Goal: Task Accomplishment & Management: Use online tool/utility

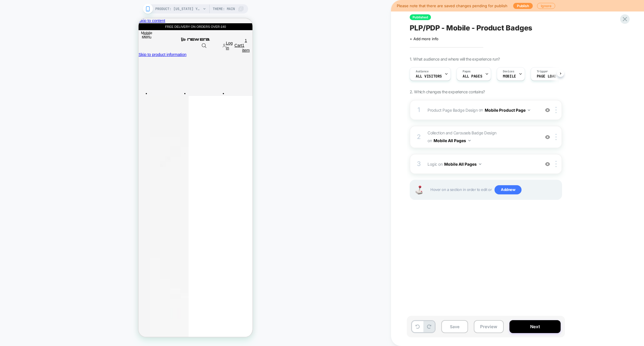
scroll to position [0, 0]
click at [507, 161] on span "Logic Adding Code Block BEFORE footer on Mobile All Pages" at bounding box center [481, 164] width 109 height 8
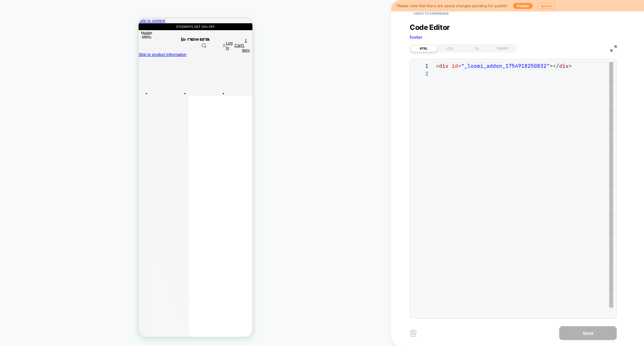
scroll to position [7, 0]
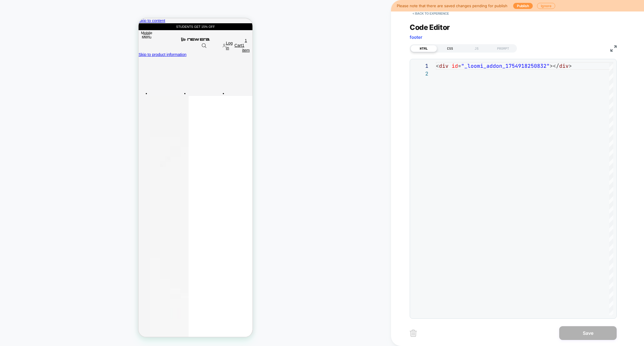
click at [451, 48] on div "CSS" at bounding box center [450, 48] width 26 height 7
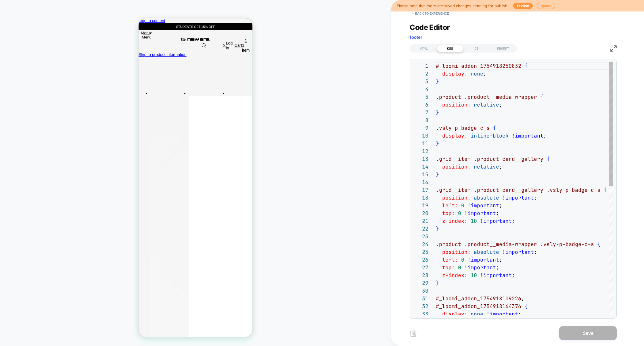
scroll to position [78, 0]
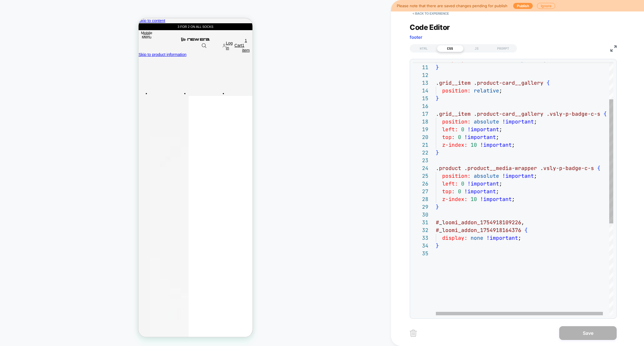
type textarea "**********"
drag, startPoint x: 521, startPoint y: 230, endPoint x: 420, endPoint y: 225, distance: 100.7
click at [436, 225] on div "display: inline-block !important ; } .grid__item .product-card__gallery { posit…" at bounding box center [528, 244] width 184 height 517
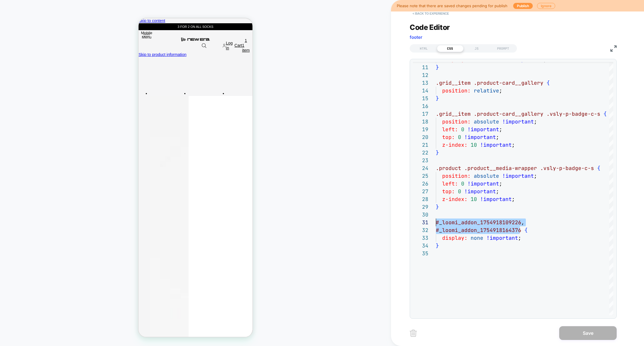
click at [440, 15] on button "< Back to experience" at bounding box center [430, 13] width 42 height 9
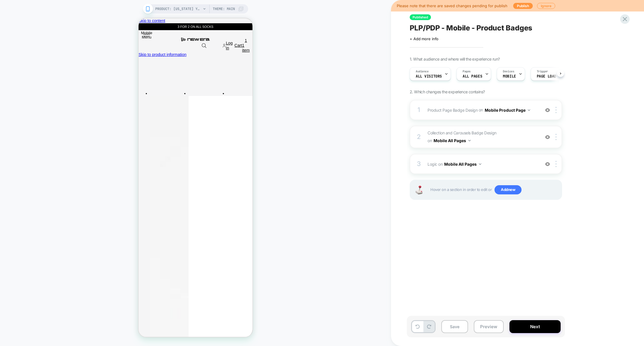
scroll to position [0, 0]
click at [556, 135] on img at bounding box center [555, 137] width 1 height 6
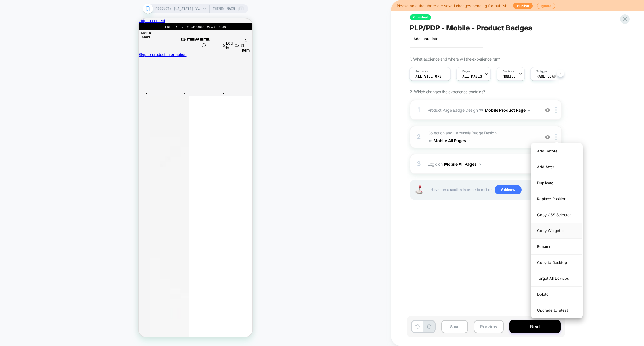
click at [562, 229] on div "Copy Widget Id" at bounding box center [556, 231] width 51 height 16
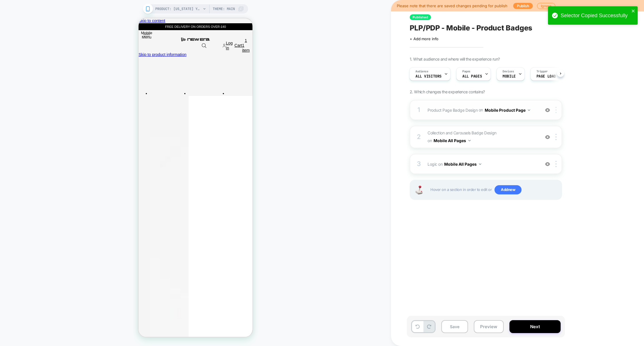
click at [557, 110] on div at bounding box center [556, 110] width 9 height 6
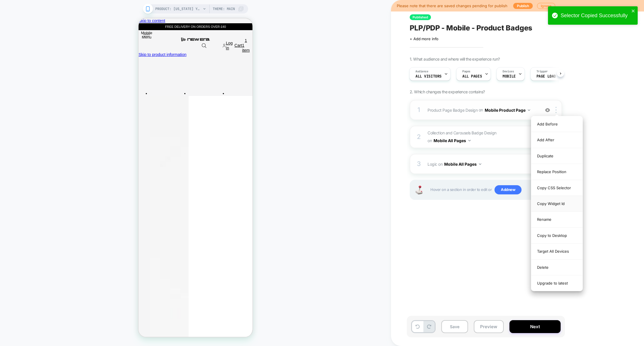
click at [558, 207] on div "Copy Widget Id" at bounding box center [556, 204] width 51 height 16
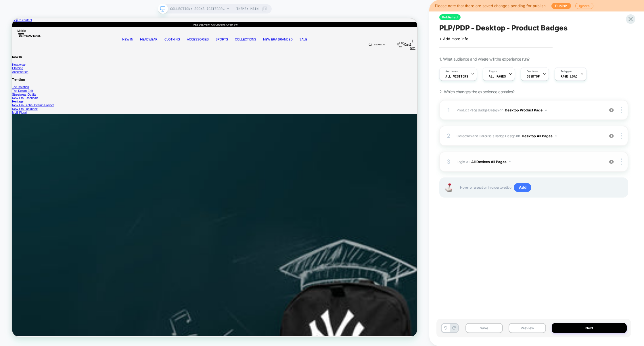
click at [586, 158] on span "Logic Adding Code Block BEFORE footer on All Devices All Pages" at bounding box center [528, 161] width 144 height 7
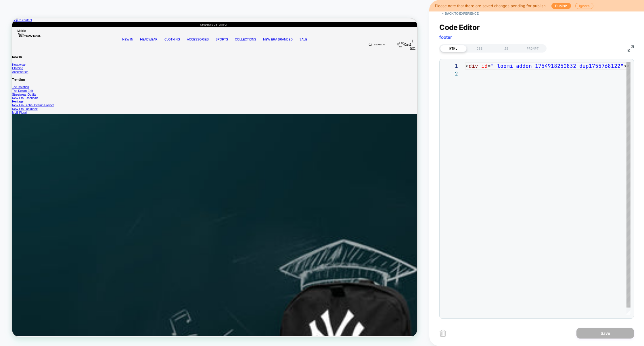
scroll to position [7, 0]
click at [478, 51] on div "CSS" at bounding box center [479, 48] width 26 height 7
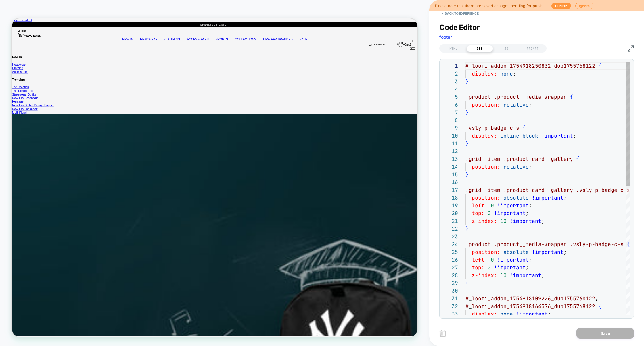
scroll to position [78, 0]
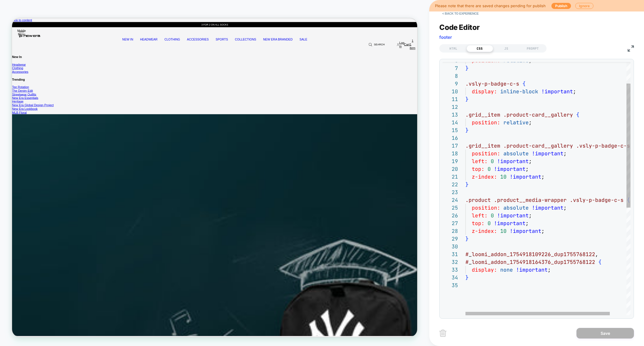
type textarea "**********"
drag, startPoint x: 594, startPoint y: 263, endPoint x: 445, endPoint y: 253, distance: 149.1
click at [465, 253] on div "position: relative ; } .vsly-p-badge-c-s { display: inline-block !important ; }…" at bounding box center [557, 276] width 184 height 517
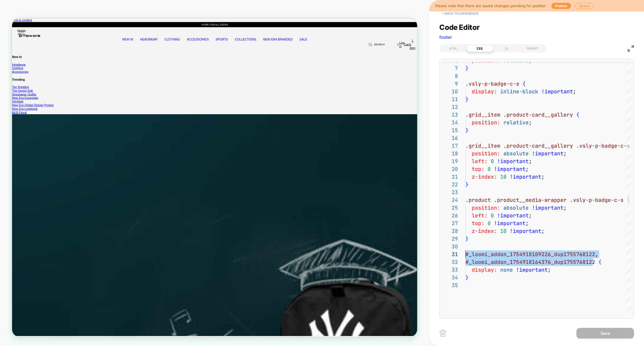
click at [465, 15] on button "< Back to experience" at bounding box center [460, 13] width 42 height 9
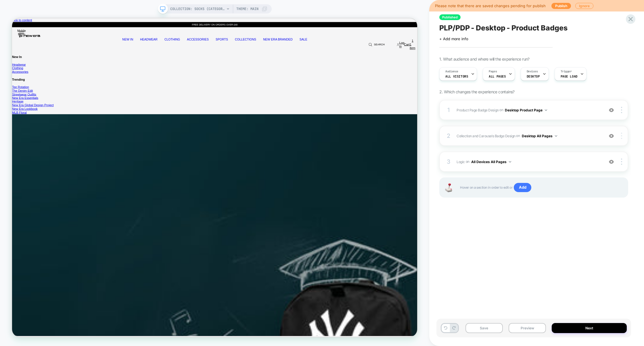
click at [621, 134] on img at bounding box center [621, 136] width 1 height 6
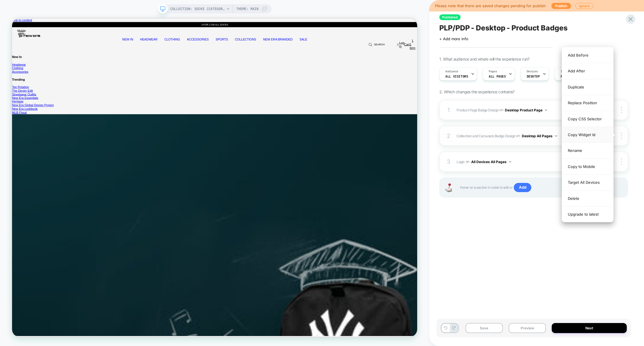
click at [587, 134] on div "Copy Widget Id" at bounding box center [587, 135] width 51 height 16
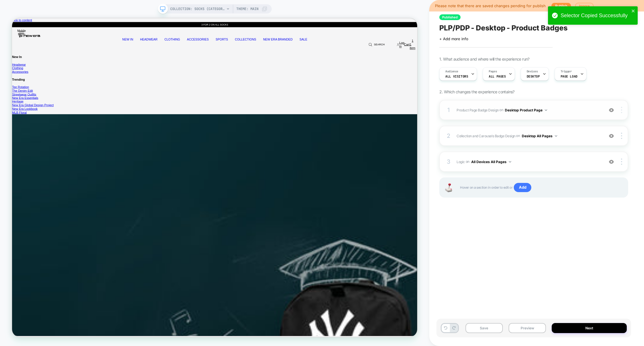
click at [623, 108] on div at bounding box center [622, 110] width 11 height 6
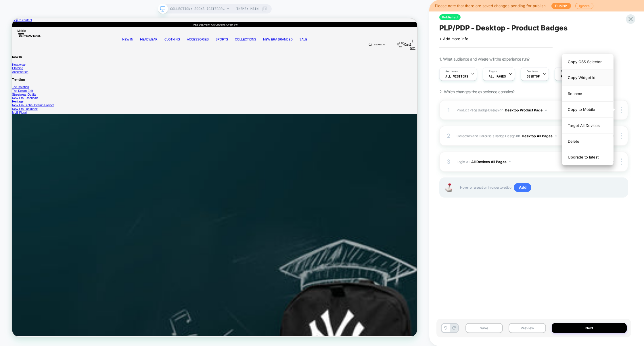
click at [592, 79] on div "Copy Widget Id" at bounding box center [587, 78] width 51 height 16
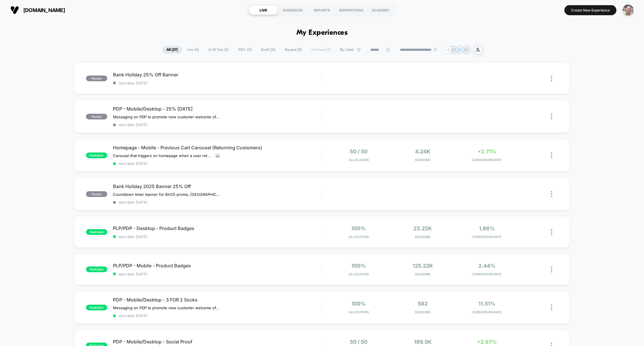
click at [627, 10] on img "button" at bounding box center [627, 10] width 11 height 11
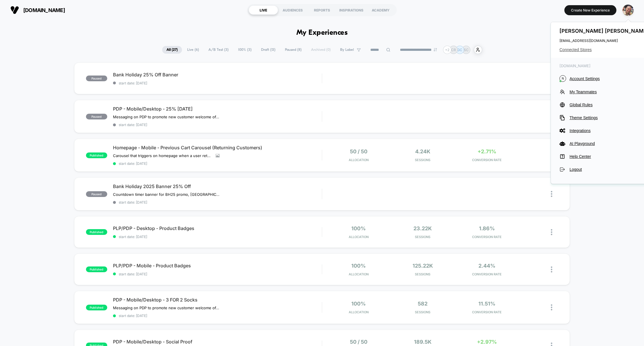
click at [582, 50] on span "Connected Stores" at bounding box center [604, 49] width 91 height 5
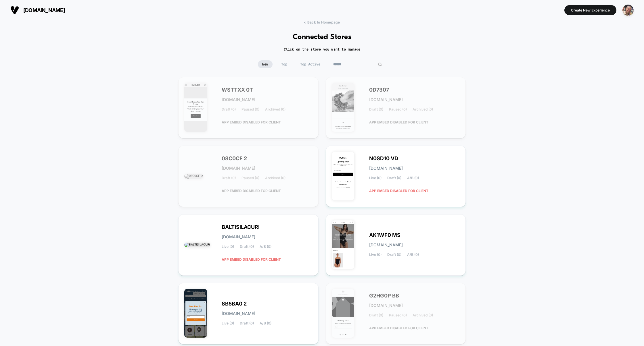
click at [349, 68] on input at bounding box center [357, 64] width 57 height 8
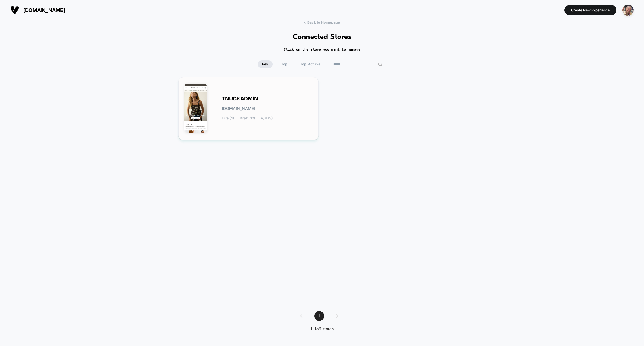
type input "*****"
click at [281, 115] on div "TNUCKADMIN tnuckadmin.myshopify.com Live (4) Draft (12) A/B (3)" at bounding box center [267, 109] width 91 height 24
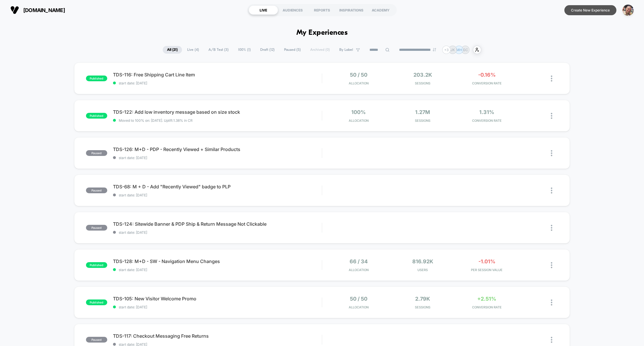
click at [593, 12] on button "Create New Experience" at bounding box center [590, 10] width 52 height 10
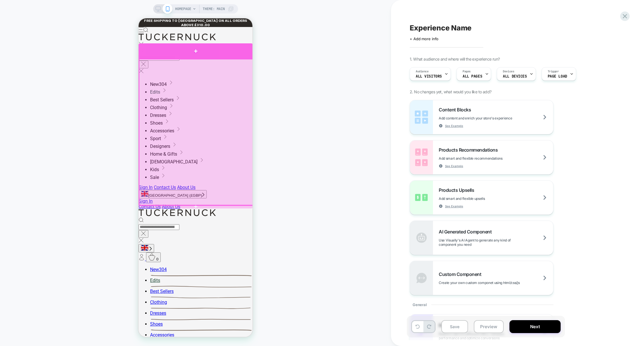
click at [215, 55] on div at bounding box center [195, 50] width 114 height 15
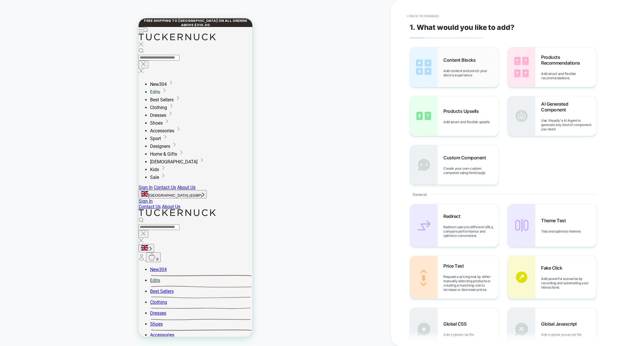
click at [435, 70] on img at bounding box center [424, 67] width 28 height 40
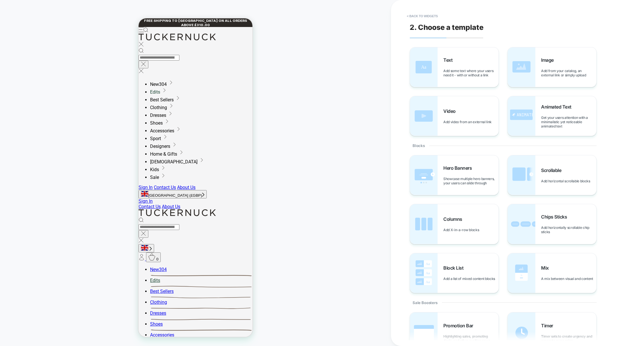
click at [435, 70] on img at bounding box center [424, 67] width 28 height 40
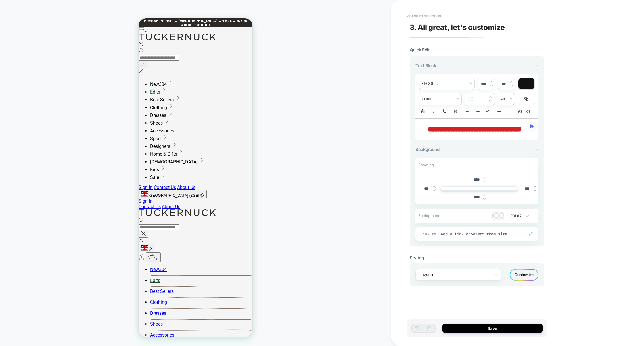
drag, startPoint x: 493, startPoint y: 141, endPoint x: 413, endPoint y: 134, distance: 80.2
click at [413, 133] on div "**********" at bounding box center [476, 151] width 134 height 190
drag, startPoint x: 424, startPoint y: 131, endPoint x: 490, endPoint y: 140, distance: 66.4
click at [490, 134] on p "**********" at bounding box center [474, 129] width 107 height 10
type input "****"
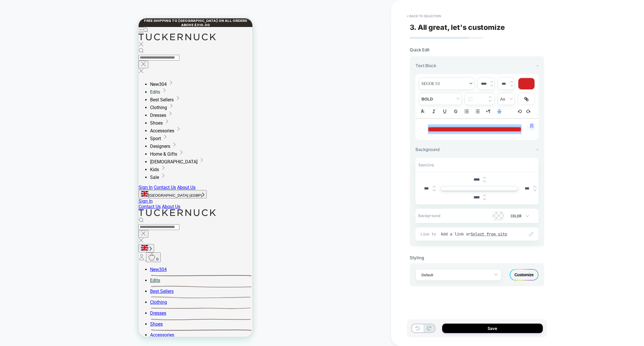
click at [441, 86] on span "font" at bounding box center [446, 84] width 55 height 12
click at [428, 17] on button "< Back to selection" at bounding box center [424, 15] width 40 height 9
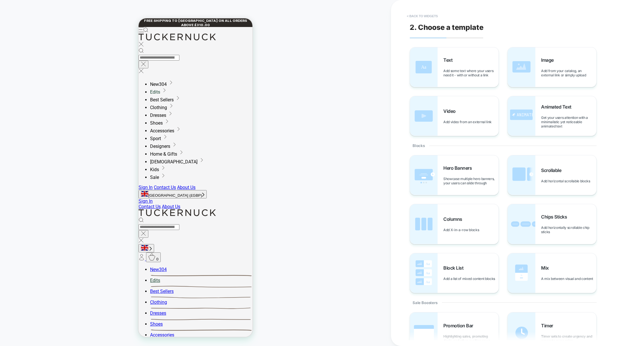
click at [413, 16] on button "< Back to widgets" at bounding box center [422, 15] width 37 height 9
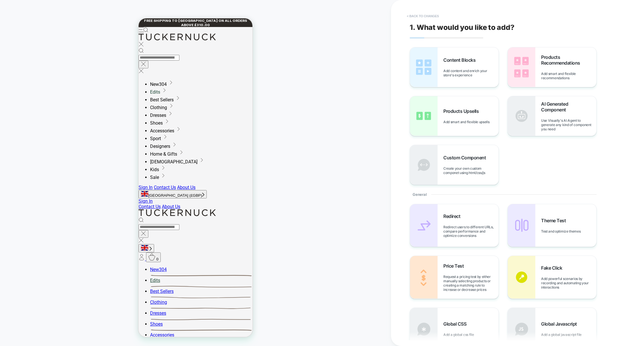
click at [434, 15] on button "< Back to changes" at bounding box center [423, 15] width 38 height 9
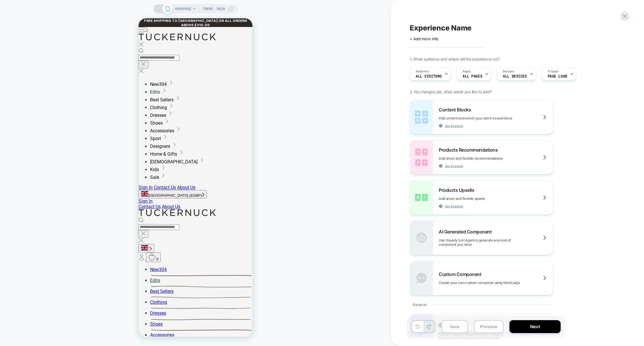
click at [182, 9] on span "HOMEPAGE" at bounding box center [183, 8] width 16 height 9
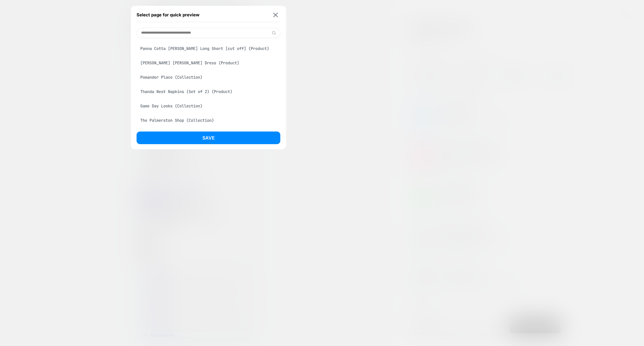
scroll to position [128, 0]
click at [207, 56] on div "Panna Cotta Parker Long Short [cut off] (Product)" at bounding box center [208, 50] width 144 height 11
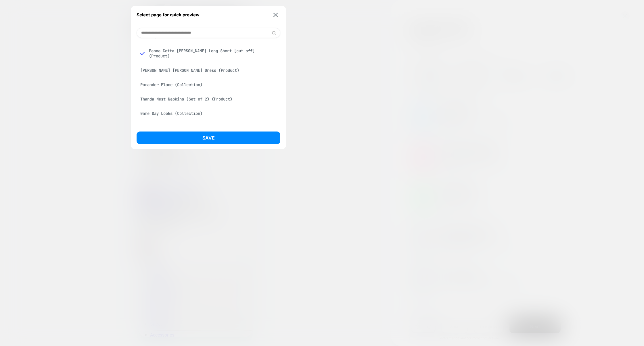
click at [205, 146] on div "Save" at bounding box center [208, 140] width 144 height 16
click at [207, 142] on button "Save" at bounding box center [208, 138] width 144 height 13
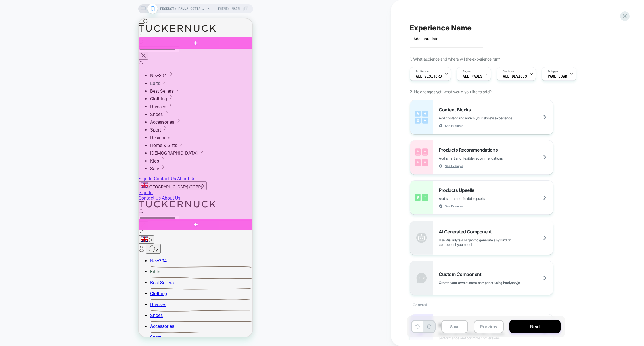
scroll to position [0, 0]
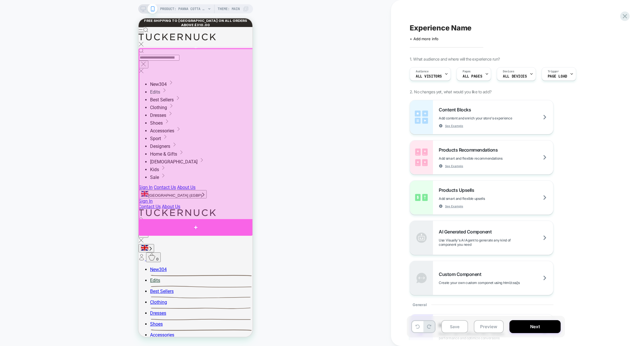
click at [194, 222] on div at bounding box center [195, 227] width 114 height 16
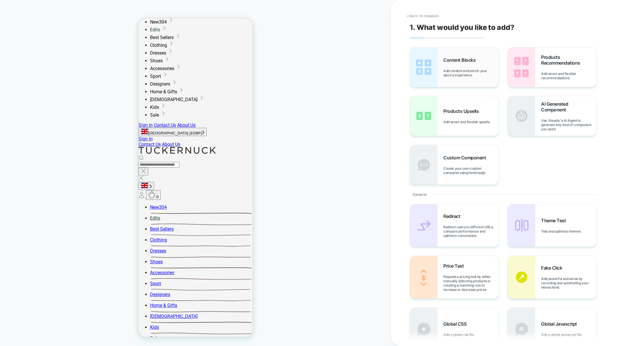
click at [459, 77] on span "Add content and enrich your store's experience" at bounding box center [470, 73] width 55 height 9
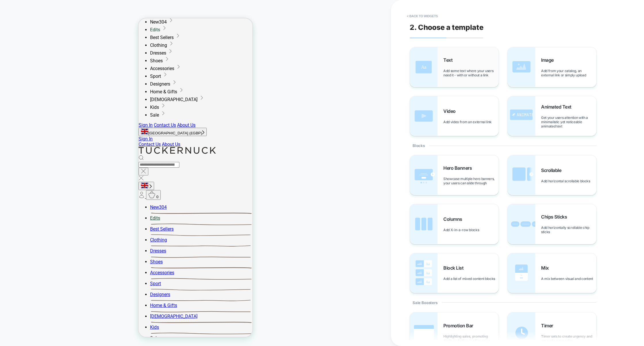
click at [448, 78] on div "Text Add some text where your users need it - with or without a link" at bounding box center [454, 67] width 88 height 40
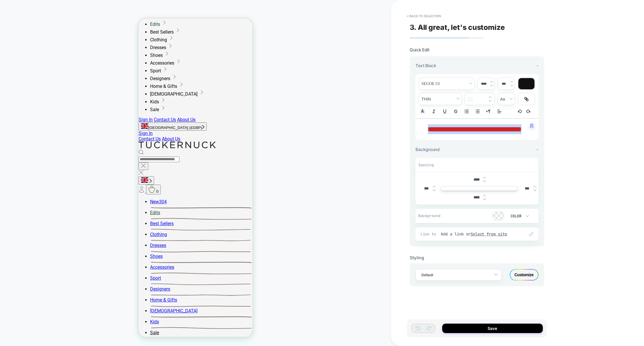
drag, startPoint x: 423, startPoint y: 130, endPoint x: 521, endPoint y: 157, distance: 101.6
click at [521, 158] on div "**********" at bounding box center [476, 152] width 123 height 178
type input "****"
click at [457, 87] on span "font" at bounding box center [446, 84] width 55 height 12
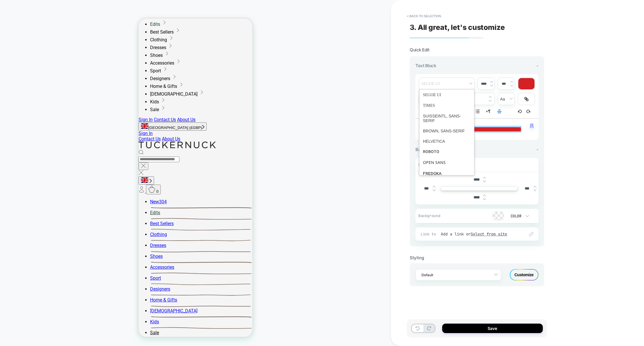
click at [499, 133] on span "**********" at bounding box center [475, 129] width 94 height 7
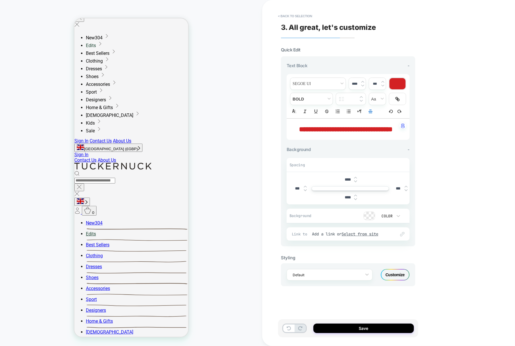
scroll to position [47, 0]
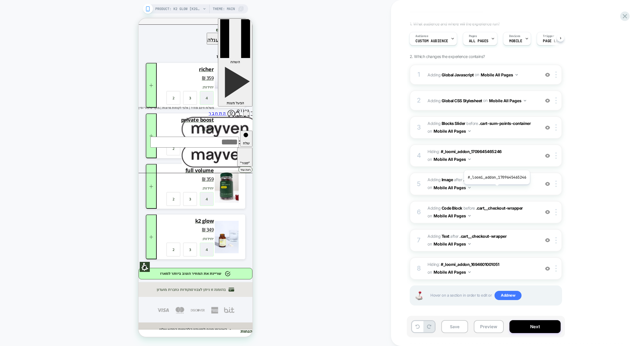
scroll to position [47, 0]
click at [393, 53] on div "Copy of M - Cart - add product for points slider (new target) Click to edit exp…" at bounding box center [517, 173] width 253 height 346
click at [621, 20] on icon at bounding box center [625, 16] width 8 height 8
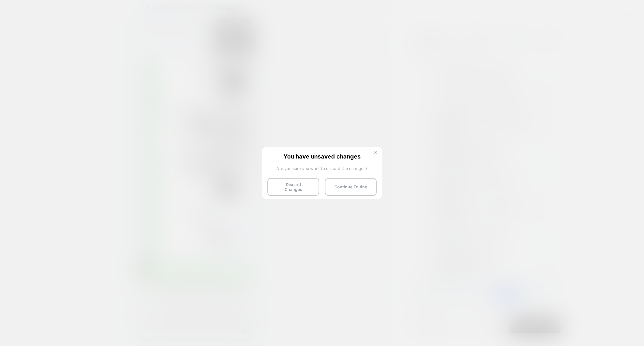
click at [376, 152] on img at bounding box center [375, 152] width 3 height 3
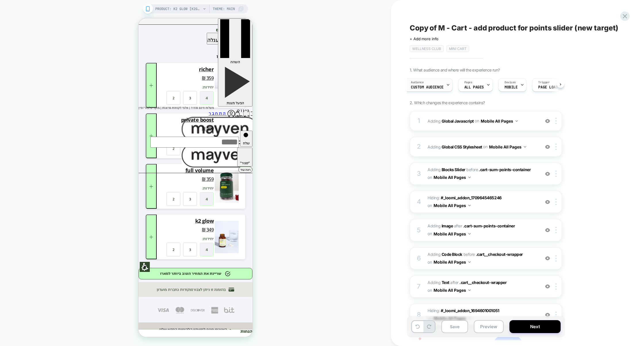
scroll to position [0, 1]
click at [431, 86] on span "Custom Audience" at bounding box center [430, 87] width 33 height 4
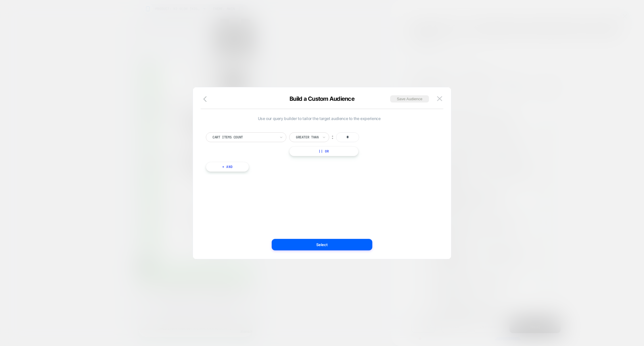
click at [510, 152] on div at bounding box center [322, 173] width 644 height 346
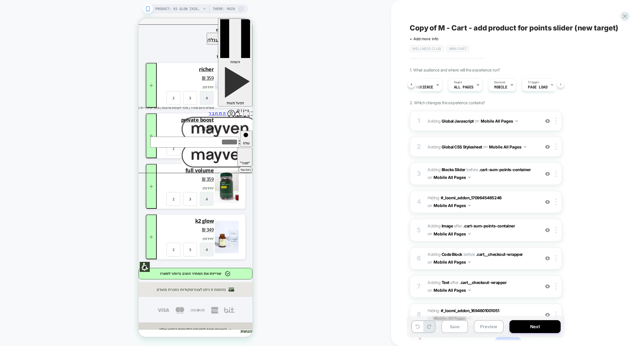
scroll to position [0, 28]
click at [486, 326] on button "Preview" at bounding box center [488, 326] width 30 height 13
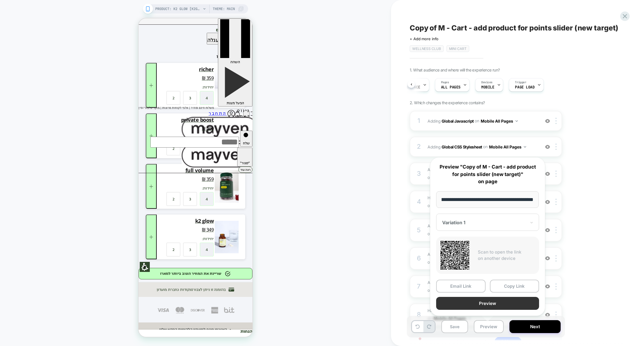
scroll to position [0, 0]
click at [485, 306] on button "Preview" at bounding box center [487, 303] width 103 height 13
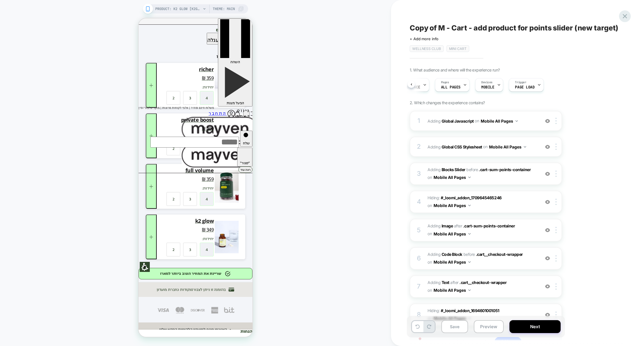
click at [625, 17] on icon at bounding box center [624, 16] width 4 height 4
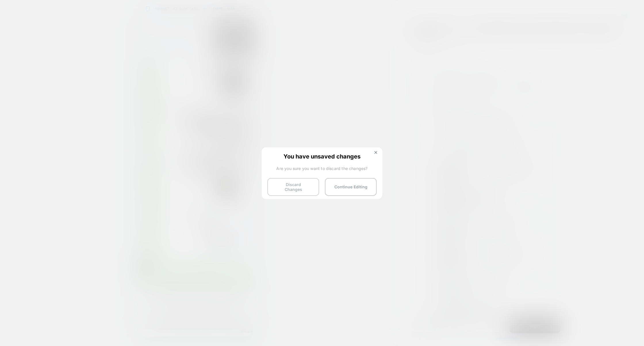
click at [311, 188] on button "Discard Changes" at bounding box center [293, 187] width 52 height 18
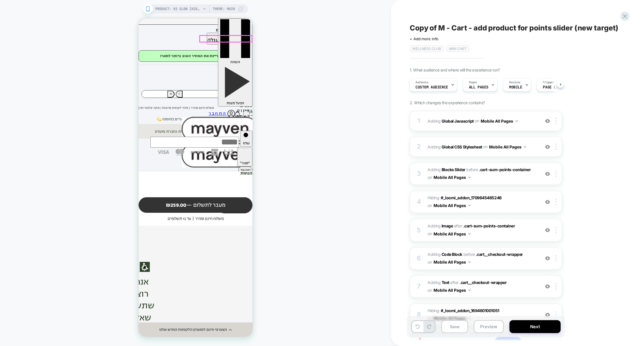
click at [234, 111] on img at bounding box center [237, 114] width 7 height 7
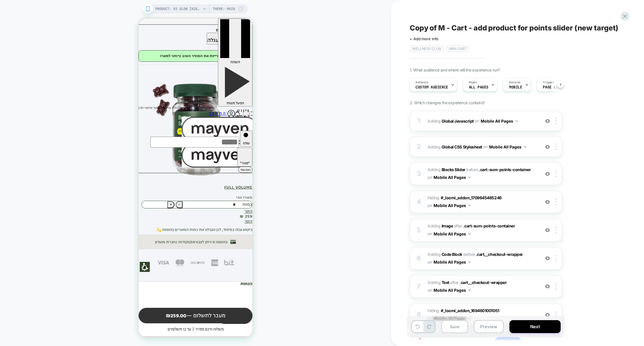
scroll to position [47, 0]
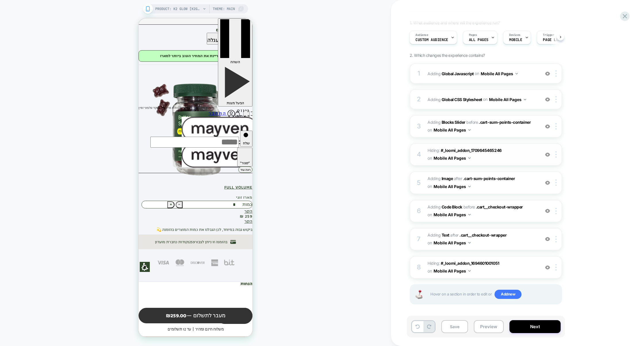
click at [548, 155] on img at bounding box center [547, 154] width 5 height 5
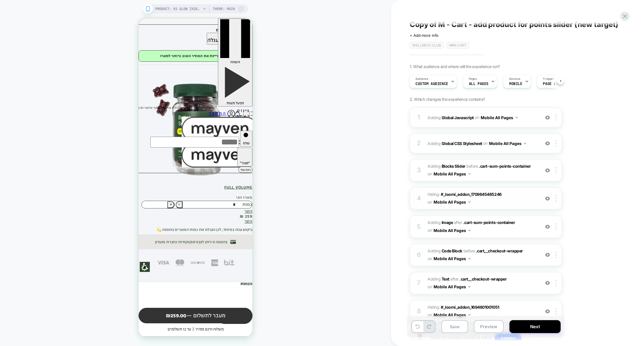
scroll to position [5, 0]
click at [489, 126] on div "1 Adding Global Javascript on Mobile All Pages Add Before Add After Copy to Des…" at bounding box center [485, 116] width 152 height 20
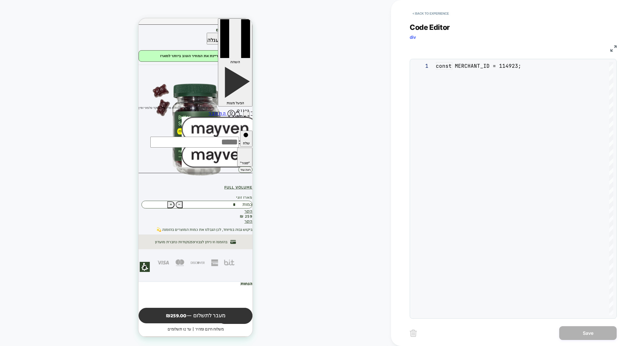
scroll to position [78, 0]
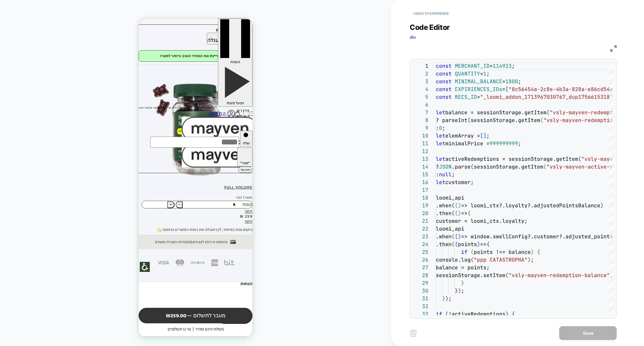
click at [614, 47] on img at bounding box center [613, 48] width 6 height 6
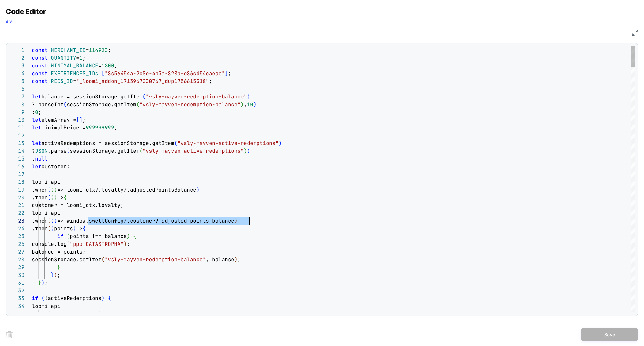
scroll to position [16, 220]
drag, startPoint x: 89, startPoint y: 221, endPoint x: 251, endPoint y: 222, distance: 162.0
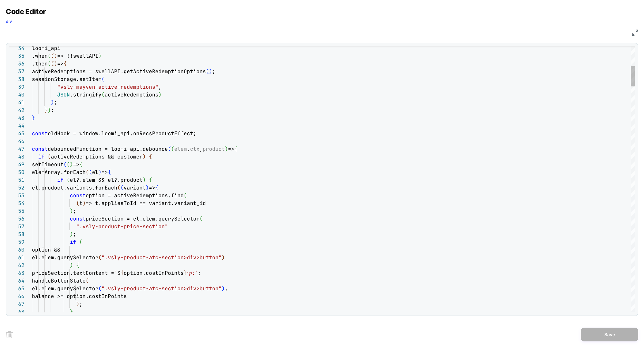
type textarea "**********"
type textarea "*"
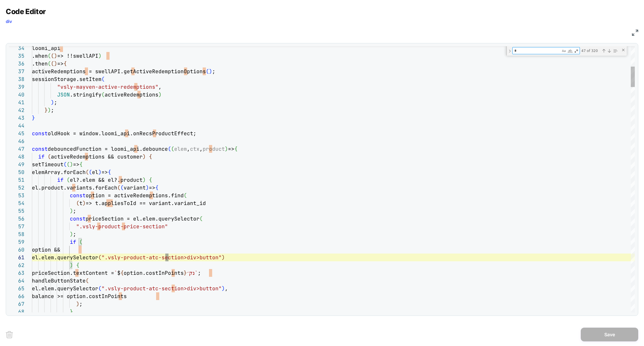
type textarea "**********"
type textarea "**"
type textarea "**********"
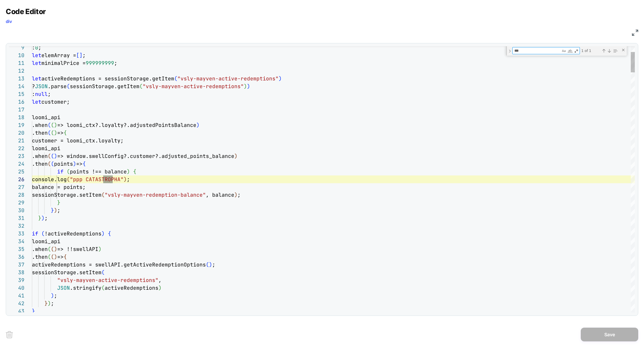
scroll to position [78, 81]
type textarea "***"
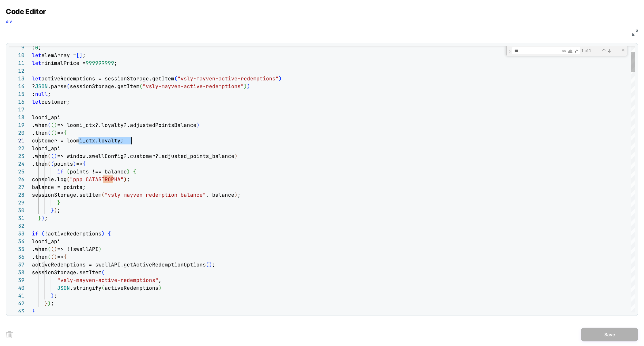
scroll to position [0, 99]
drag, startPoint x: 79, startPoint y: 140, endPoint x: 132, endPoint y: 140, distance: 53.2
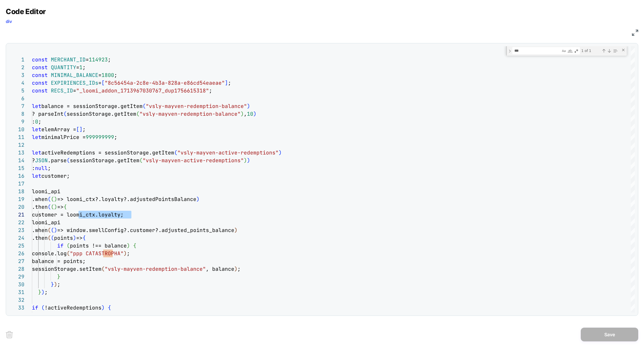
click at [632, 33] on img at bounding box center [634, 33] width 6 height 6
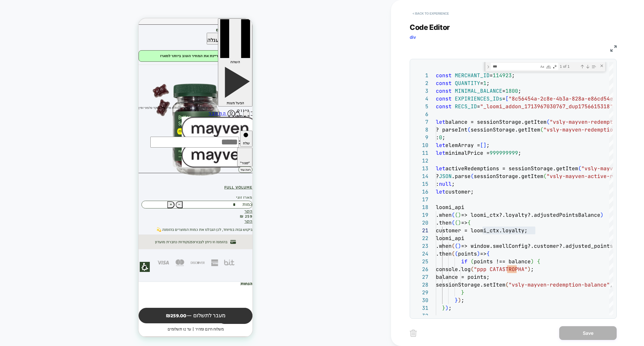
click at [436, 16] on button "< Back to experience" at bounding box center [430, 13] width 42 height 9
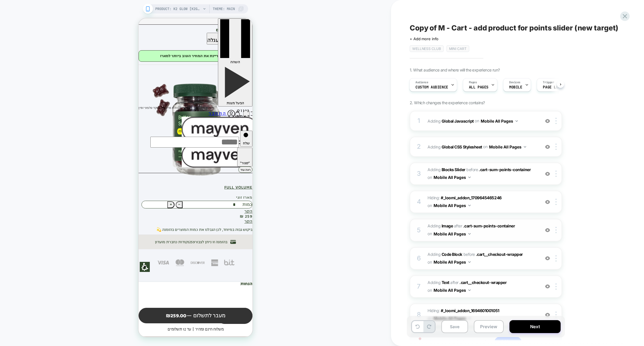
scroll to position [47, 0]
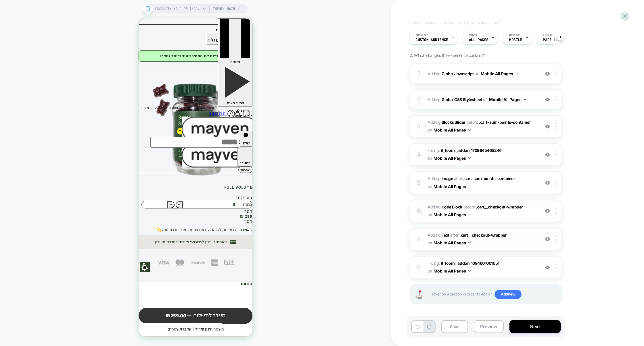
click at [483, 245] on span "#_loomi_addon_1715850996613_dup1756615318 Adding Text AFTER .cart__checkout-wra…" at bounding box center [481, 240] width 109 height 16
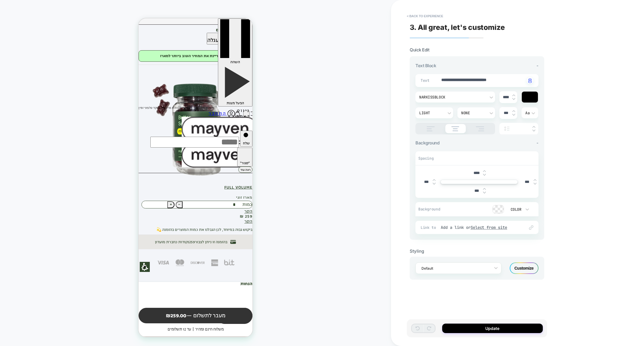
type textarea "*"
click at [429, 15] on button "< Back to experience" at bounding box center [425, 15] width 42 height 9
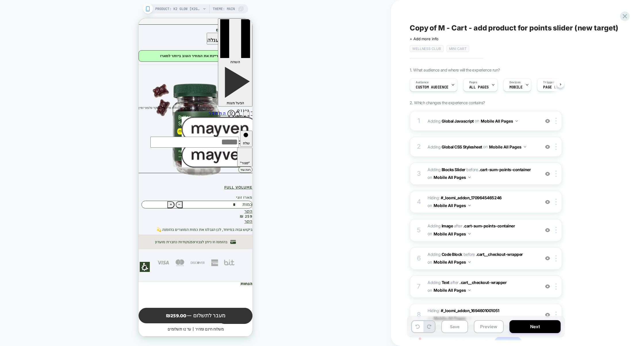
scroll to position [0, 0]
click at [624, 18] on icon at bounding box center [625, 16] width 8 height 8
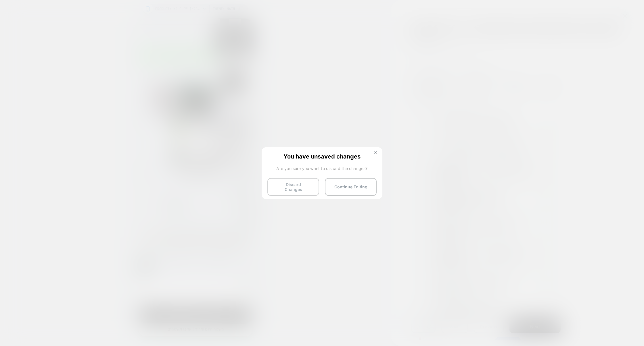
click at [286, 187] on button "Discard Changes" at bounding box center [293, 187] width 52 height 18
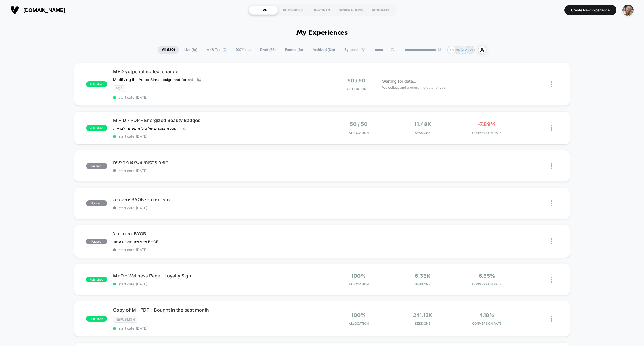
click at [258, 51] on span "Draft ( 88 )" at bounding box center [268, 50] width 24 height 8
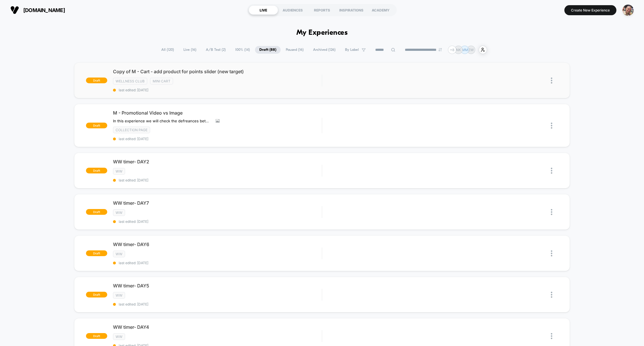
click at [552, 80] on img at bounding box center [550, 81] width 1 height 6
click at [532, 71] on div "Duplicate" at bounding box center [522, 67] width 52 height 13
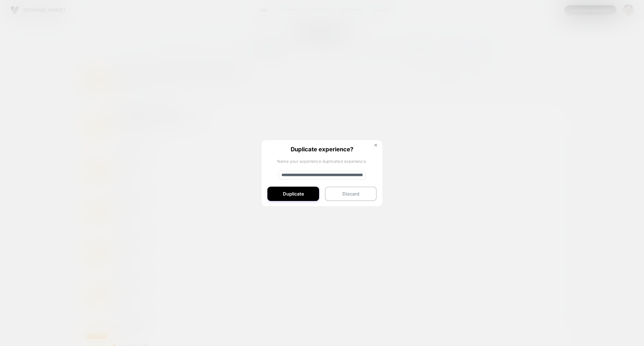
click at [320, 175] on input "**********" at bounding box center [321, 175] width 87 height 9
drag, startPoint x: 320, startPoint y: 176, endPoint x: 169, endPoint y: 174, distance: 151.1
click at [550, 87] on div "**********" at bounding box center [553, 80] width 7 height 13
click at [300, 174] on input "**********" at bounding box center [321, 175] width 87 height 9
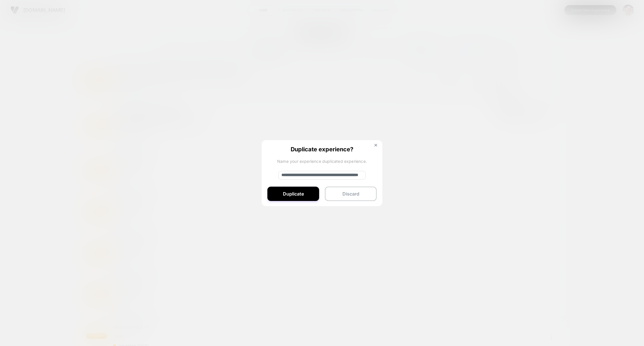
scroll to position [0, 47]
drag, startPoint x: 315, startPoint y: 174, endPoint x: 369, endPoint y: 174, distance: 54.6
click at [369, 174] on div "**********" at bounding box center [321, 173] width 121 height 67
click at [344, 176] on input "**********" at bounding box center [321, 175] width 87 height 9
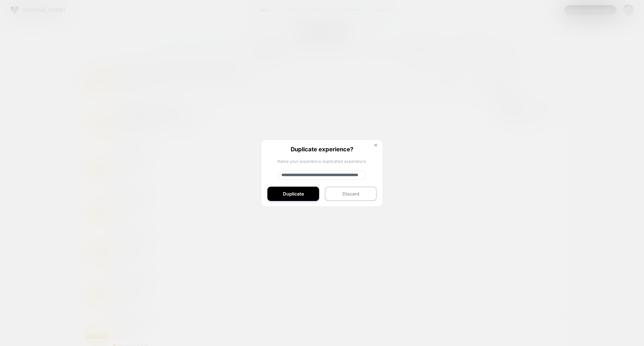
drag, startPoint x: 333, startPoint y: 176, endPoint x: 251, endPoint y: 174, distance: 82.5
click at [550, 87] on div "**********" at bounding box center [553, 80] width 7 height 13
click at [300, 177] on input "**********" at bounding box center [321, 175] width 87 height 9
type input "**********"
click at [300, 192] on button "Duplicate" at bounding box center [293, 194] width 52 height 14
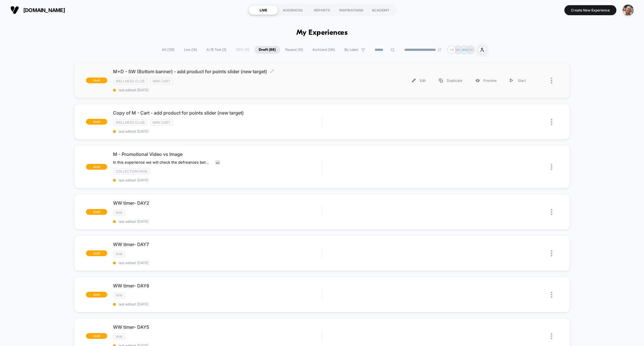
click at [303, 86] on div "M+D - SW (Bottom banner) - add product for points slider (new target) Click to …" at bounding box center [217, 81] width 209 height 24
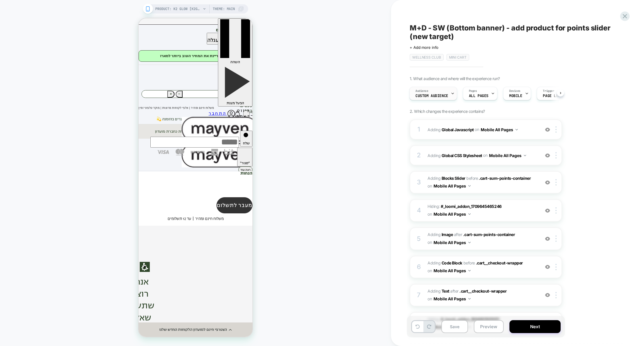
click at [443, 99] on div "Audience Custom Audience" at bounding box center [431, 93] width 44 height 13
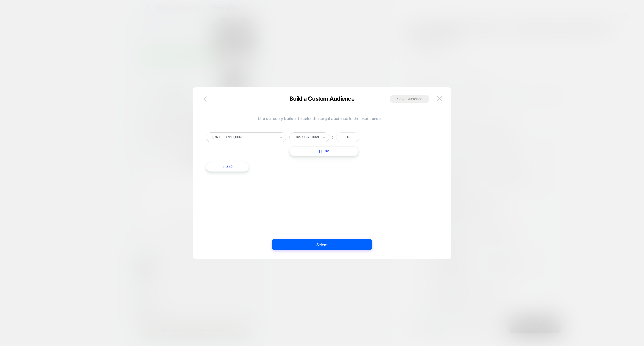
click at [208, 99] on icon "button" at bounding box center [206, 99] width 7 height 7
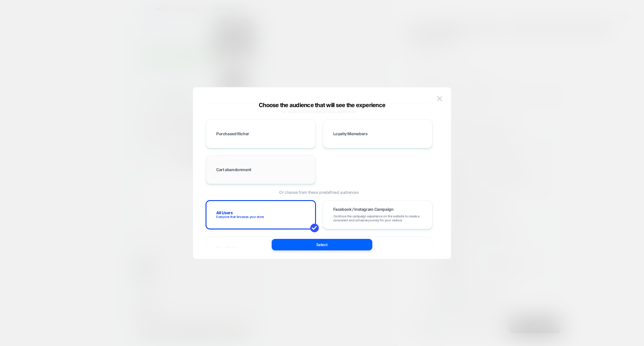
scroll to position [44, 0]
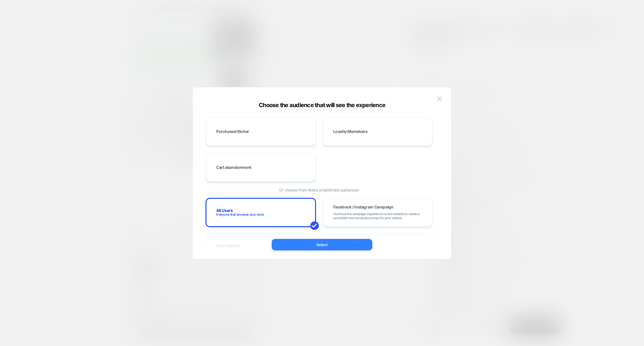
click at [319, 248] on button "Select" at bounding box center [322, 244] width 101 height 11
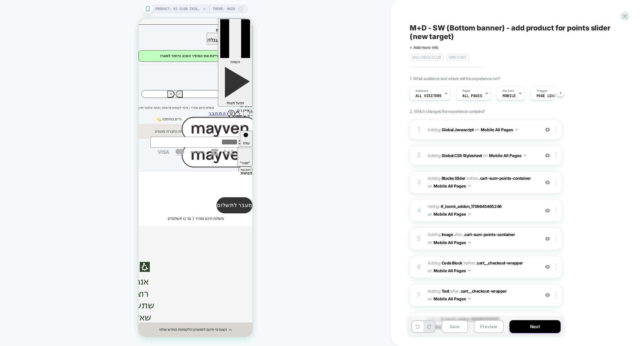
click at [525, 136] on div "1 Adding Global Javascript on Mobile All Pages Add Before Add After Copy to Des…" at bounding box center [485, 130] width 152 height 20
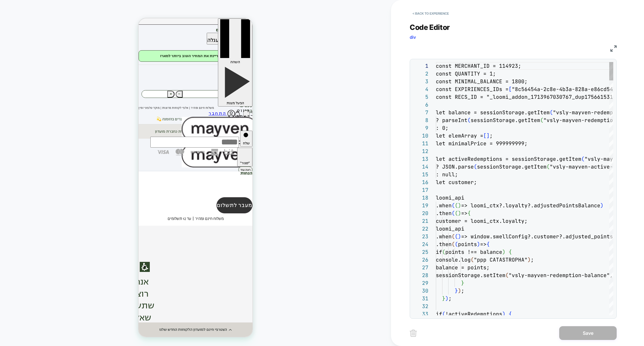
scroll to position [78, 0]
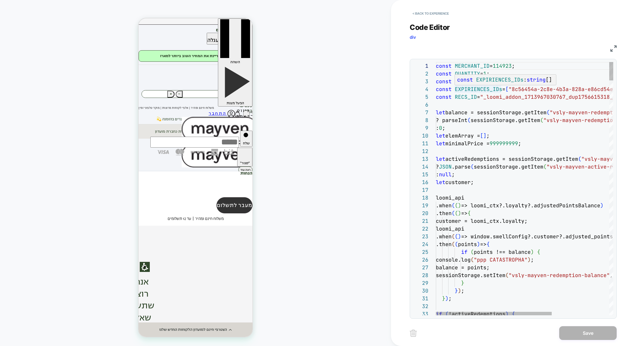
click at [588, 68] on div "Next Match (Enter)" at bounding box center [587, 66] width 5 height 5
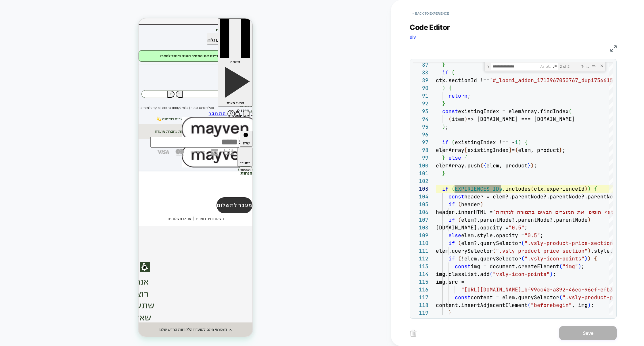
click at [612, 51] on img at bounding box center [613, 48] width 6 height 6
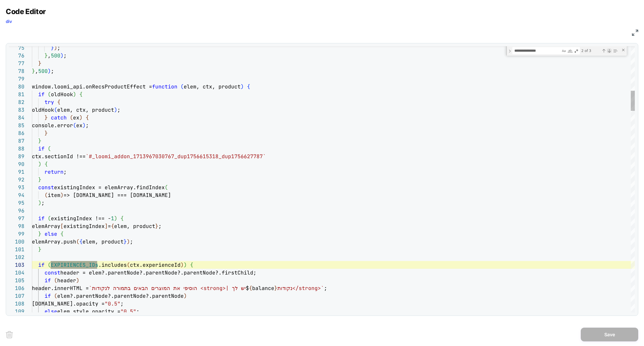
click at [608, 50] on div "Next Match (Enter)" at bounding box center [608, 51] width 5 height 5
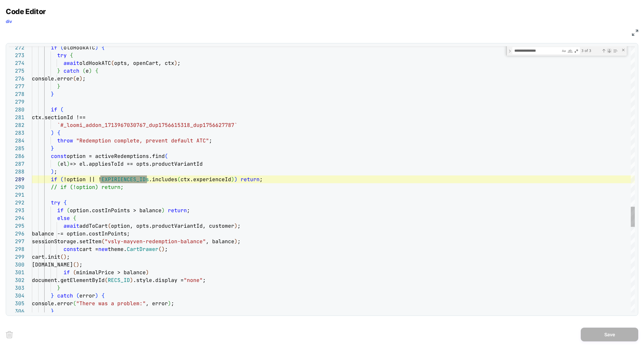
scroll to position [78, 115]
click at [603, 51] on div "Previous Match (⇧Enter)" at bounding box center [603, 51] width 5 height 5
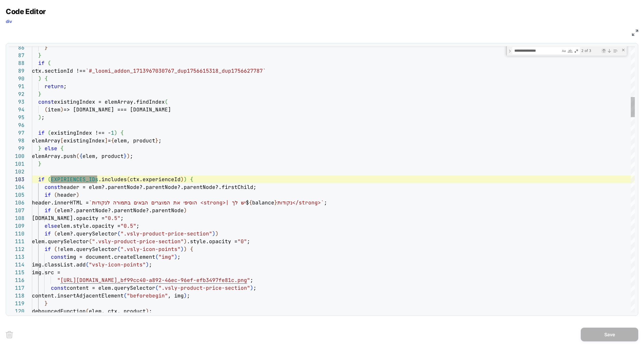
scroll to position [78, 65]
click at [610, 51] on div "Next Match (Enter)" at bounding box center [608, 51] width 5 height 5
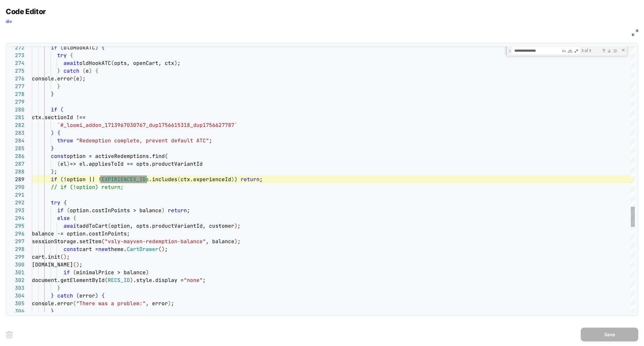
scroll to position [78, 115]
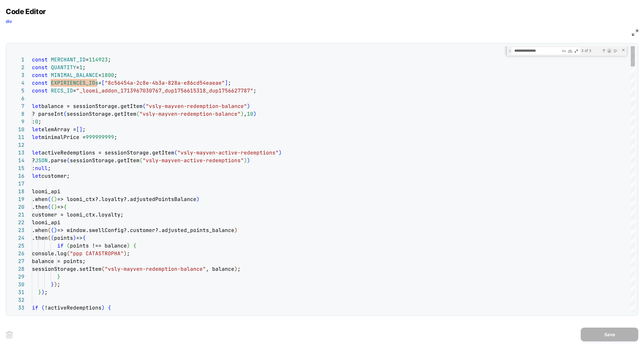
click at [609, 51] on div "Next Match (Enter)" at bounding box center [608, 51] width 5 height 5
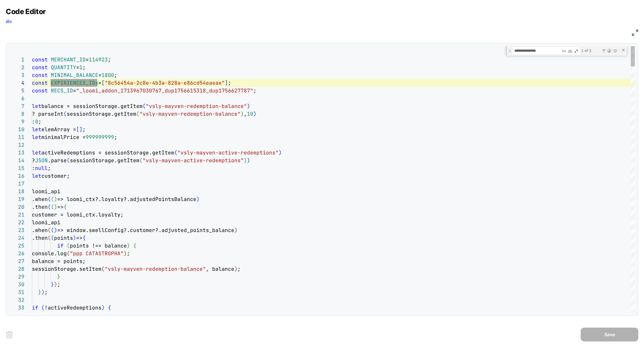
scroll to position [78, 65]
click at [609, 51] on div "Next Match (Enter)" at bounding box center [608, 51] width 5 height 5
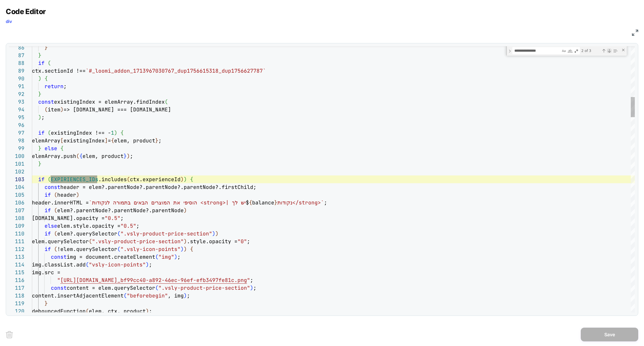
click at [609, 51] on div "Next Match (Enter)" at bounding box center [608, 51] width 5 height 5
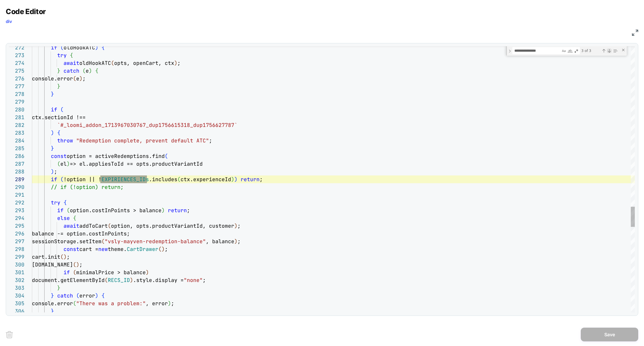
click at [609, 51] on div "Next Match (Enter)" at bounding box center [608, 51] width 5 height 5
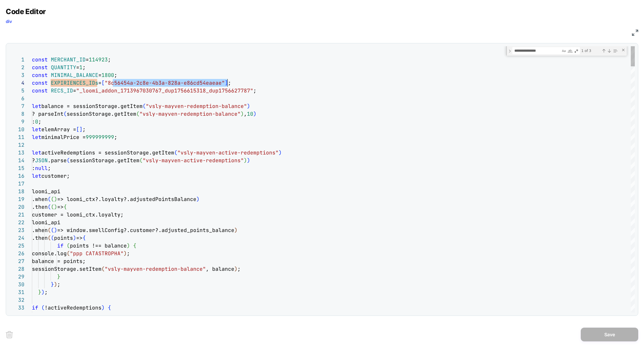
scroll to position [23, 192]
drag, startPoint x: 112, startPoint y: 84, endPoint x: 225, endPoint y: 83, distance: 112.3
type textarea "**********"
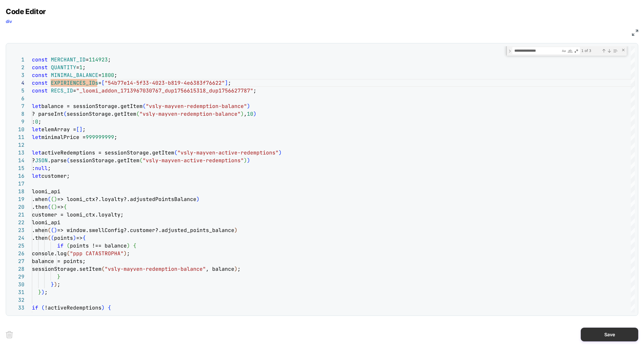
click at [613, 334] on button "Save" at bounding box center [608, 335] width 57 height 14
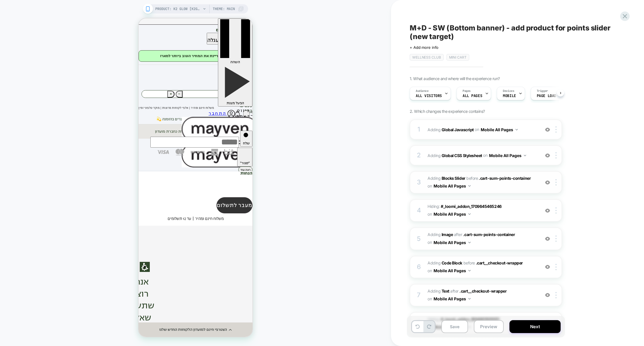
scroll to position [0, 0]
click at [476, 147] on div "2 Adding Global CSS Stylesheet on Mobile All Pages Add Before Add After Copy to…" at bounding box center [485, 155] width 152 height 20
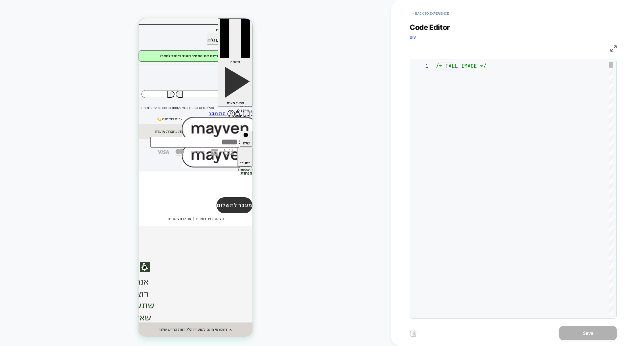
scroll to position [78, 0]
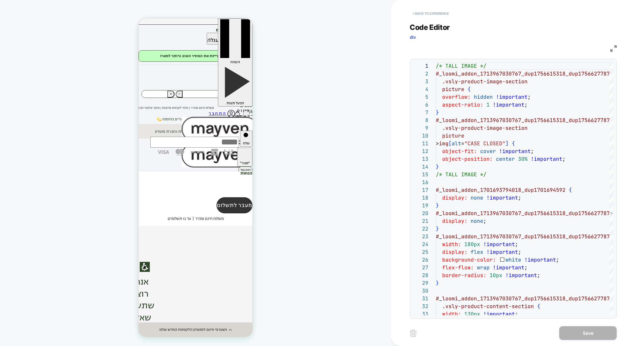
click at [425, 9] on button "< Back to experience" at bounding box center [430, 13] width 42 height 9
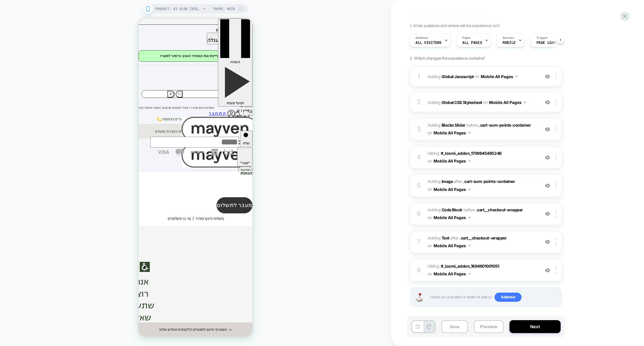
scroll to position [56, 0]
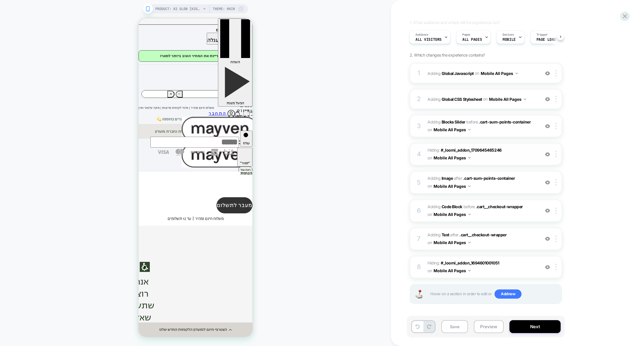
click at [522, 155] on span "Hiding : #_loomi_addon_1709645465246 #_loomi_addon_1709645465246 on Mobile All …" at bounding box center [481, 155] width 109 height 16
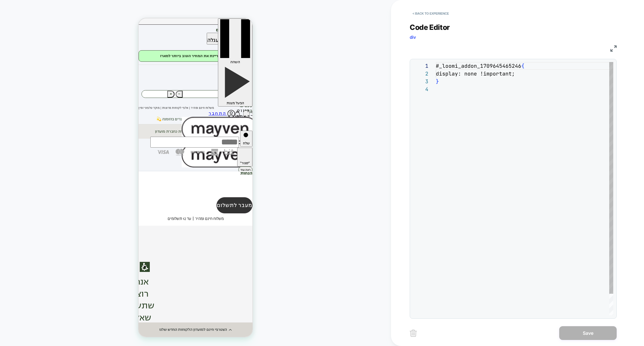
scroll to position [23, 0]
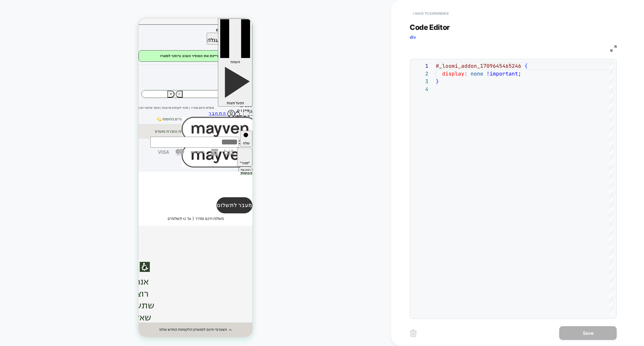
click at [428, 15] on button "< Back to experience" at bounding box center [430, 13] width 42 height 9
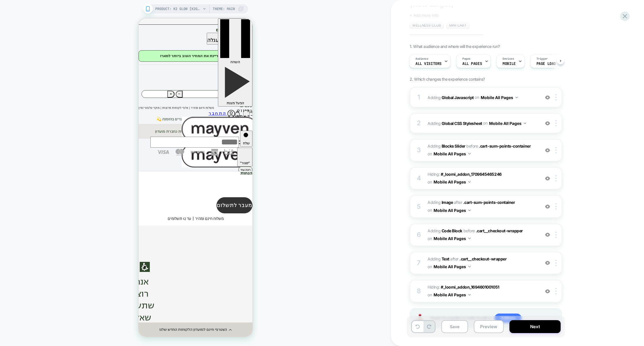
scroll to position [31, 0]
click at [557, 180] on div at bounding box center [556, 179] width 9 height 6
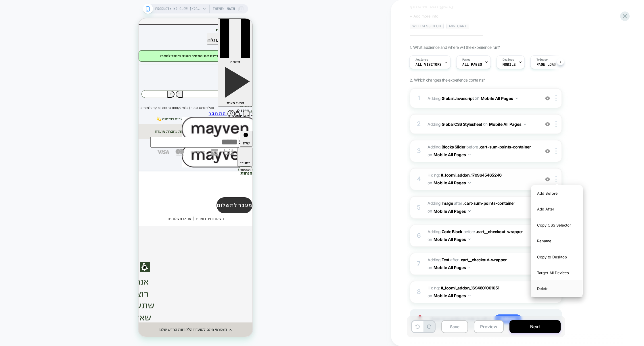
click at [550, 292] on div "Delete" at bounding box center [556, 289] width 51 height 16
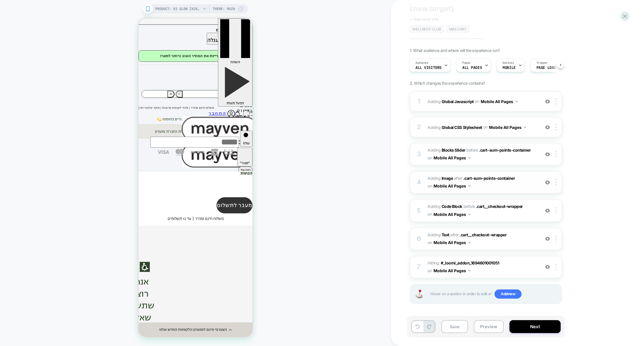
click at [510, 186] on span "#_loomi_addon_1715790523088_dup1756615318_dup1756627787 Adding Image AFTER .car…" at bounding box center [481, 183] width 109 height 16
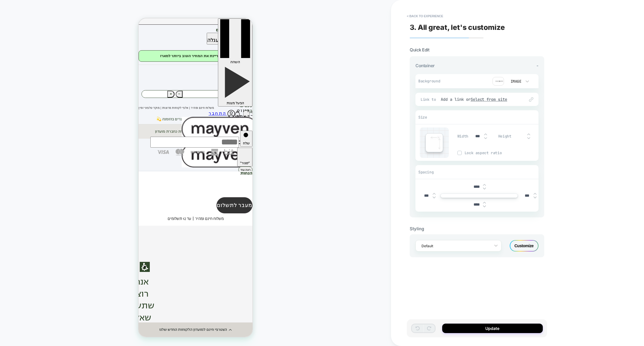
click at [498, 81] on img at bounding box center [497, 81] width 11 height 9
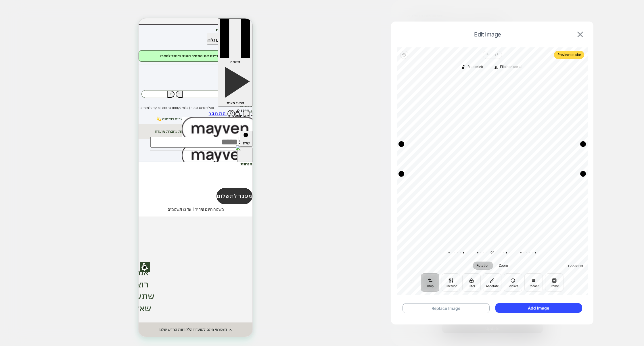
click at [582, 33] on img at bounding box center [580, 35] width 6 height 6
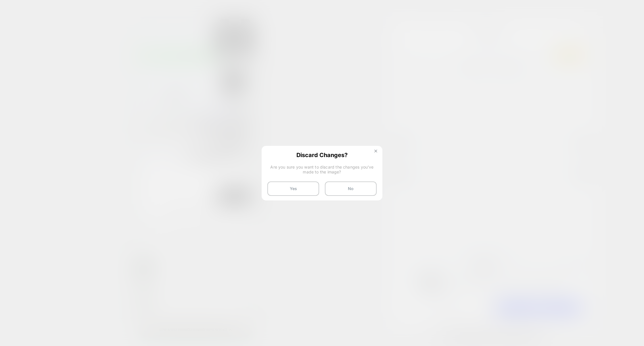
click at [373, 153] on button at bounding box center [375, 151] width 6 height 5
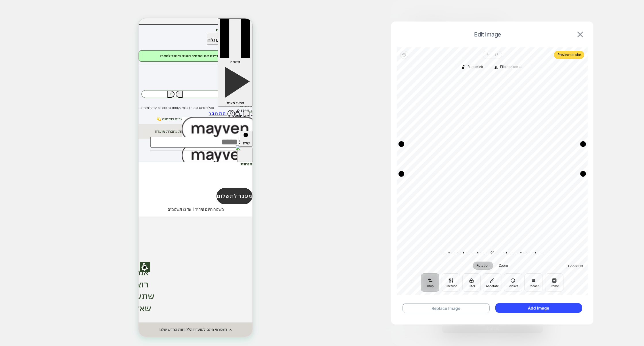
click at [579, 33] on img at bounding box center [580, 35] width 6 height 6
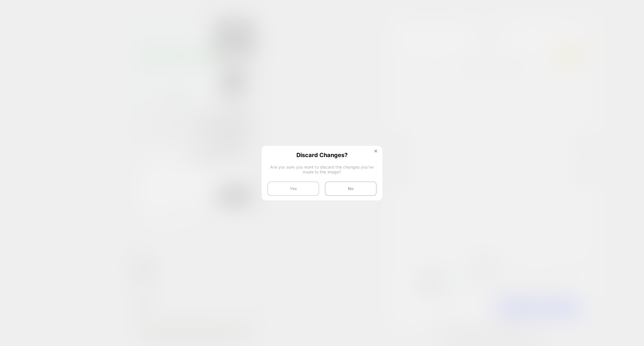
click at [306, 190] on button "Yes" at bounding box center [293, 189] width 52 height 14
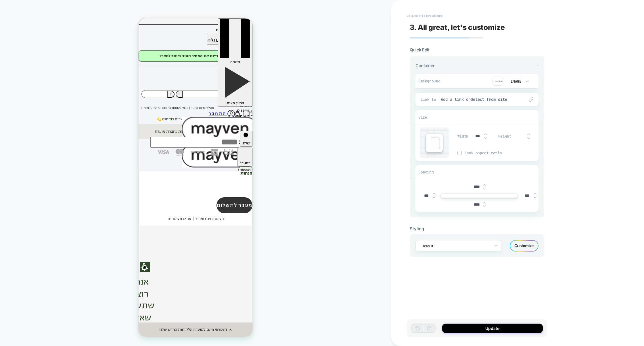
click at [432, 20] on button "< Back to experience" at bounding box center [425, 15] width 42 height 9
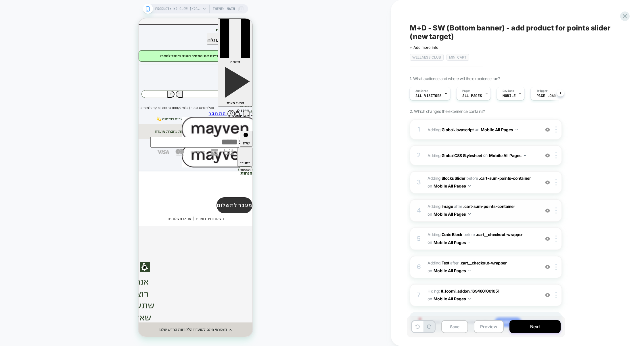
scroll to position [4, 0]
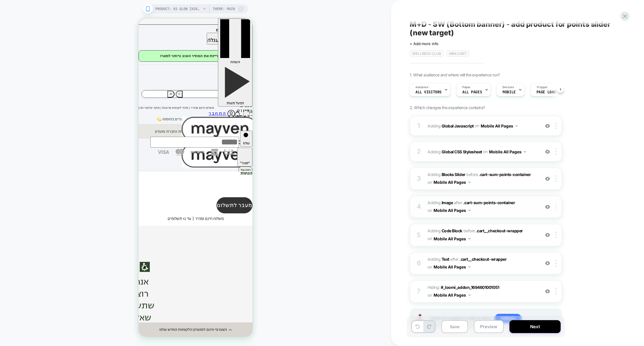
click at [557, 207] on div at bounding box center [556, 207] width 9 height 6
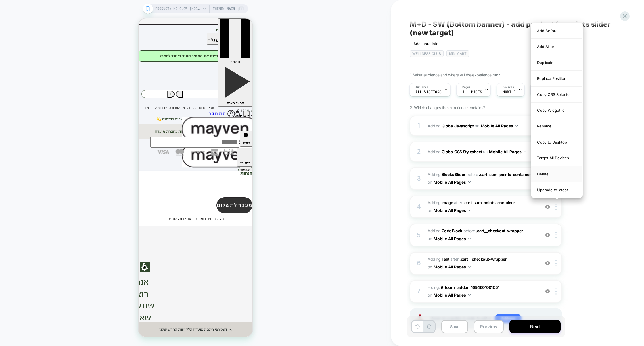
click at [550, 174] on div "Delete" at bounding box center [556, 174] width 51 height 16
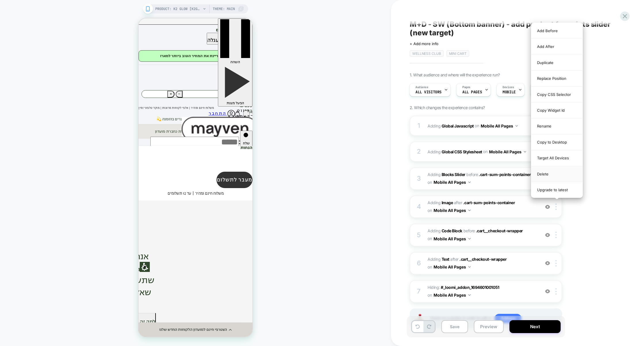
scroll to position [0, 0]
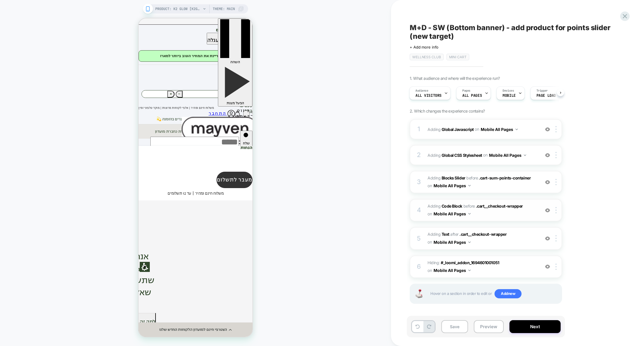
click at [520, 218] on div "4 Adding Code Block BEFORE .cart__checkout-wrapper .cart__checkout-wrapper on M…" at bounding box center [485, 210] width 152 height 22
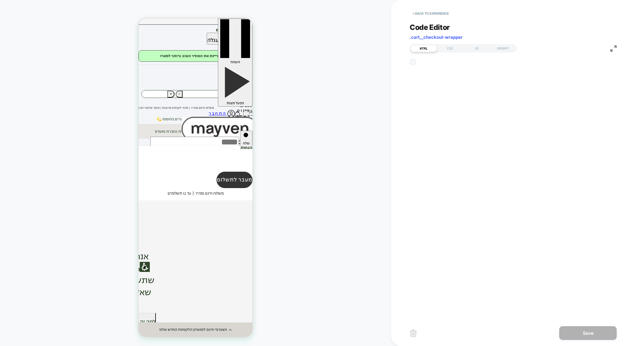
scroll to position [7, 0]
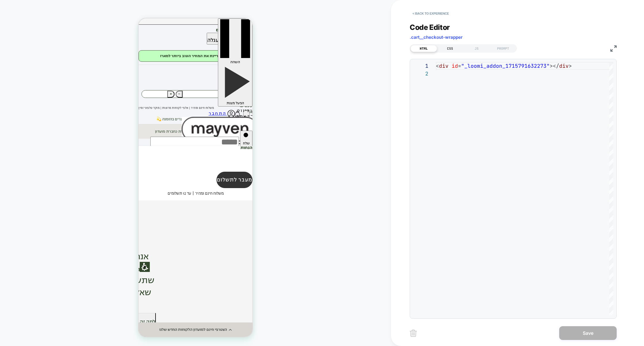
click at [454, 47] on div "CSS" at bounding box center [450, 48] width 26 height 7
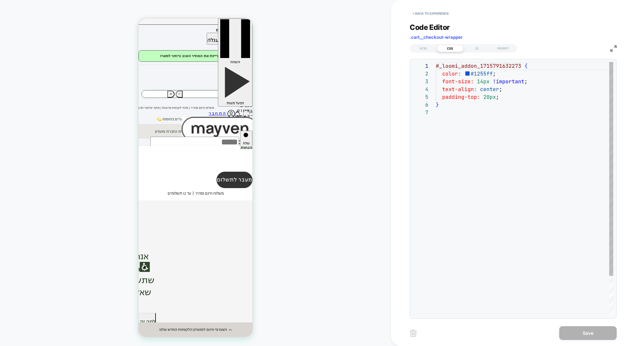
scroll to position [47, 0]
click at [471, 49] on div "JS" at bounding box center [476, 48] width 26 height 7
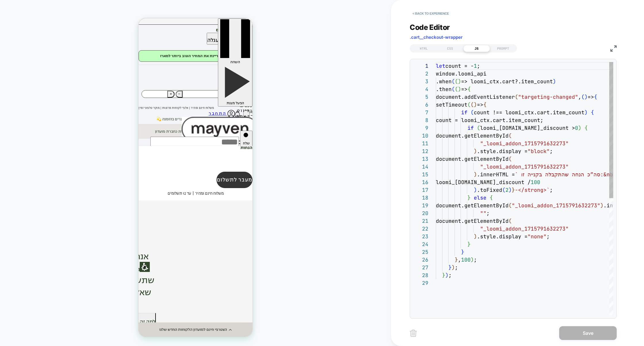
scroll to position [78, 0]
click at [437, 16] on button "< Back to experience" at bounding box center [430, 13] width 42 height 9
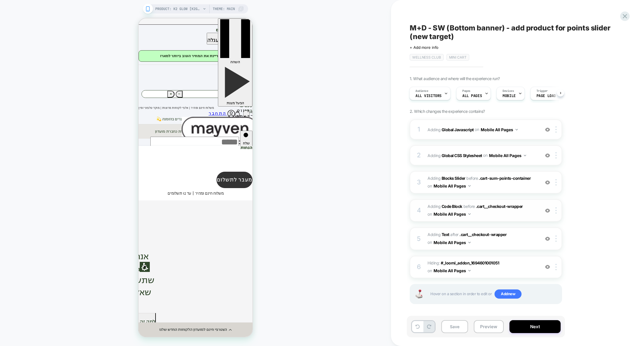
scroll to position [0, 0]
click at [519, 243] on span "#_loomi_addon_1715850996613_dup1756615318_dup1756627787 Adding Text AFTER .cart…" at bounding box center [481, 239] width 109 height 16
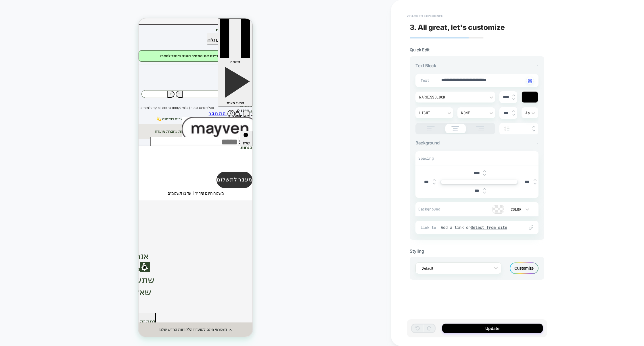
click at [436, 16] on button "< Back to experience" at bounding box center [425, 15] width 42 height 9
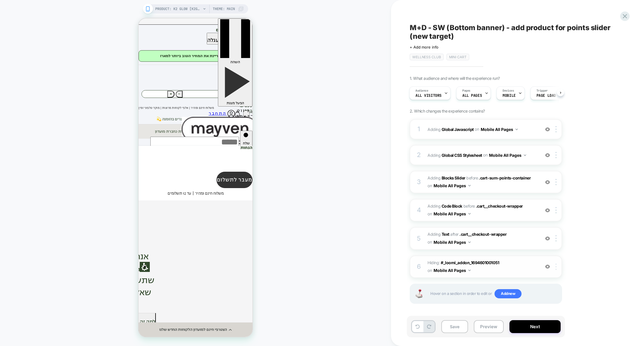
click at [557, 266] on div at bounding box center [556, 267] width 9 height 6
click at [554, 250] on div "Delete" at bounding box center [556, 250] width 51 height 16
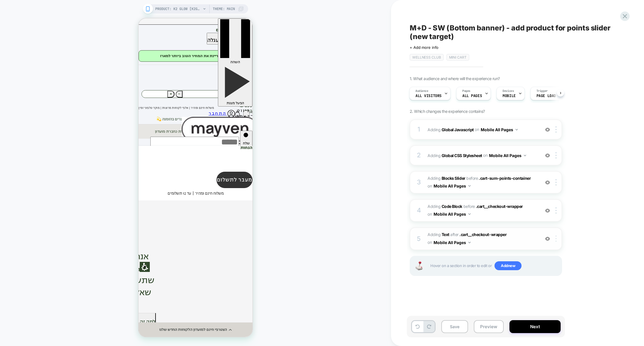
click at [557, 240] on div at bounding box center [556, 239] width 9 height 6
click at [557, 238] on div at bounding box center [556, 239] width 9 height 6
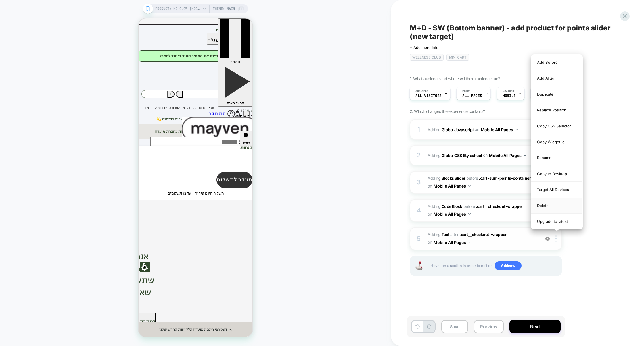
click at [554, 205] on div "Delete" at bounding box center [556, 206] width 51 height 16
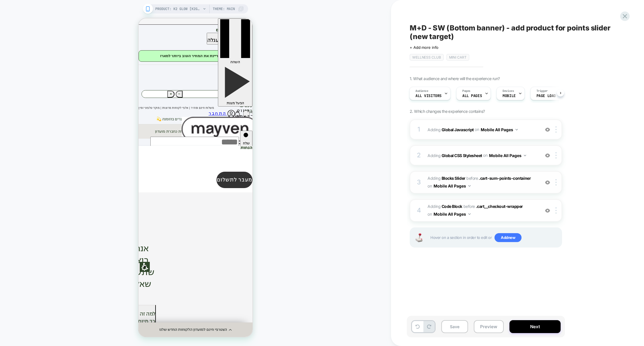
click at [515, 189] on span "#_loomi_addon_1713967030767_dup1756615318_dup1756627787 Adding Blocks Slider BE…" at bounding box center [481, 183] width 109 height 16
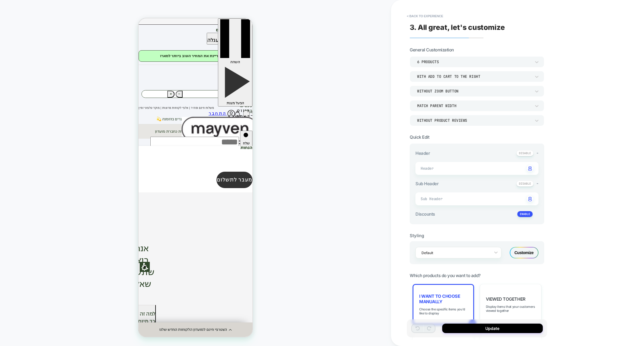
type textarea "*"
click at [433, 19] on button "< Back to experience" at bounding box center [425, 15] width 42 height 9
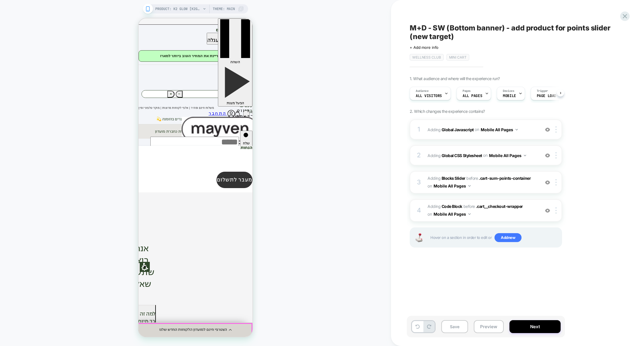
scroll to position [0, 0]
click at [229, 330] on icon at bounding box center [230, 330] width 3 height 2
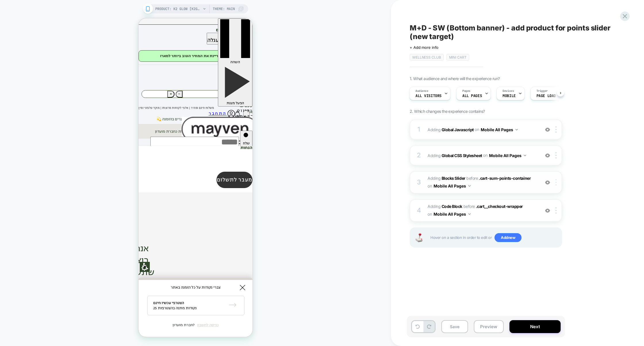
click at [556, 184] on img at bounding box center [555, 182] width 1 height 6
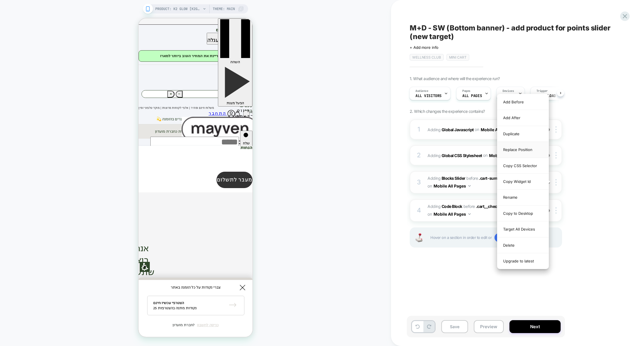
click at [517, 152] on div "Replace Position" at bounding box center [522, 150] width 51 height 16
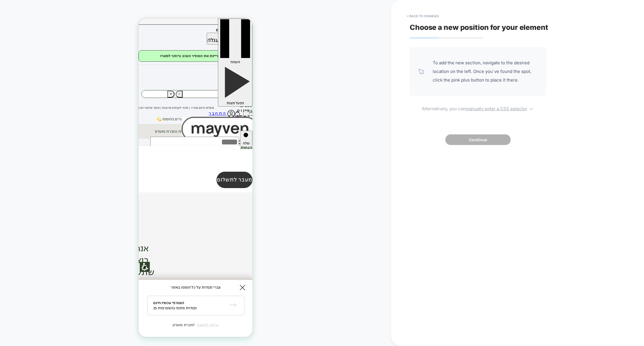
click at [484, 110] on u "manually enter a CSS selector" at bounding box center [496, 108] width 62 height 5
select select "*******"
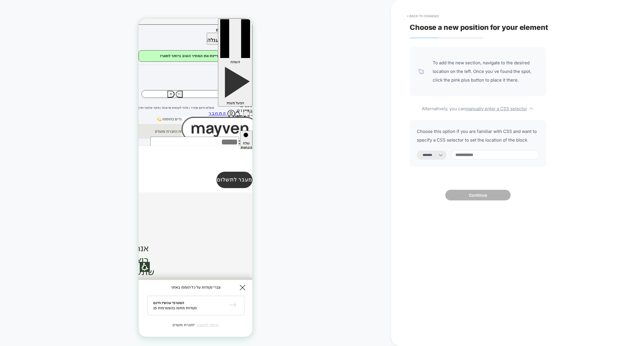
click at [478, 152] on input at bounding box center [494, 154] width 88 height 9
paste input "**********"
type input "**********"
select select "*********"
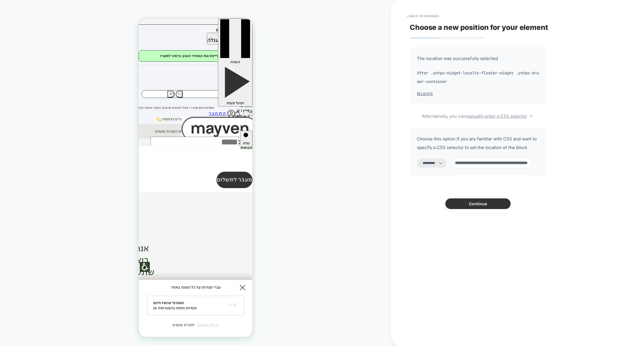
type input "**********"
click at [469, 204] on button "Continue" at bounding box center [477, 204] width 65 height 11
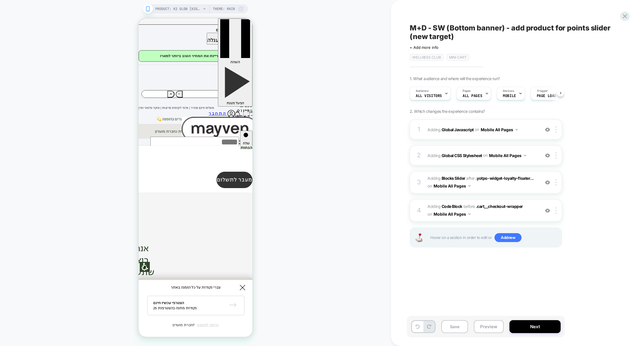
scroll to position [0, 0]
click at [530, 210] on span "Adding Code Block BEFORE .cart__checkout-wrapper .cart__checkout-wrapper on Mob…" at bounding box center [481, 211] width 109 height 16
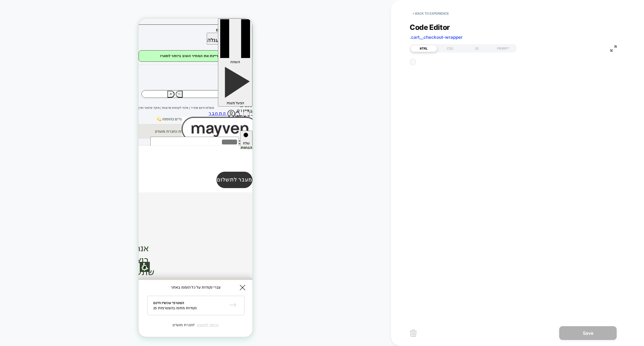
scroll to position [7, 0]
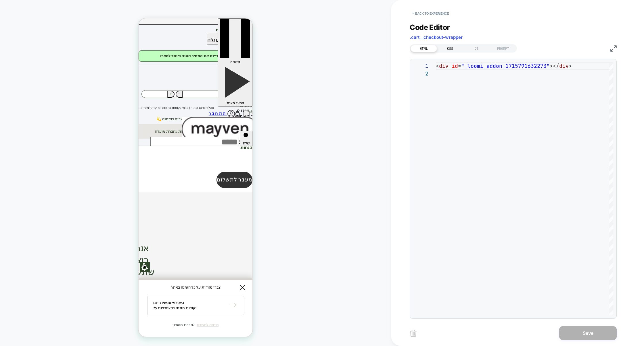
click at [454, 46] on div "CSS" at bounding box center [450, 48] width 26 height 7
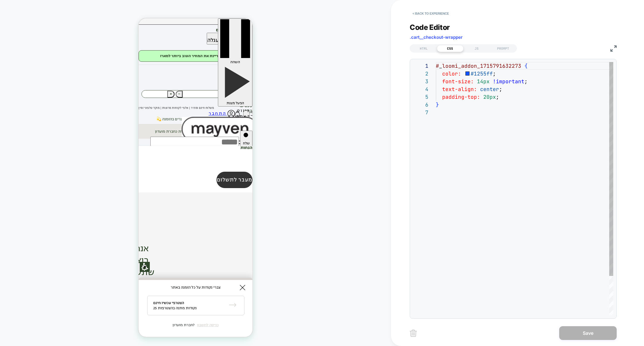
scroll to position [47, 0]
click at [472, 46] on div "JS" at bounding box center [476, 48] width 26 height 7
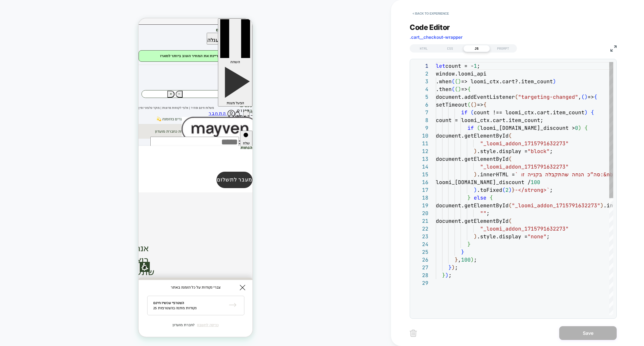
scroll to position [78, 0]
click at [426, 13] on button "< Back to experience" at bounding box center [430, 13] width 42 height 9
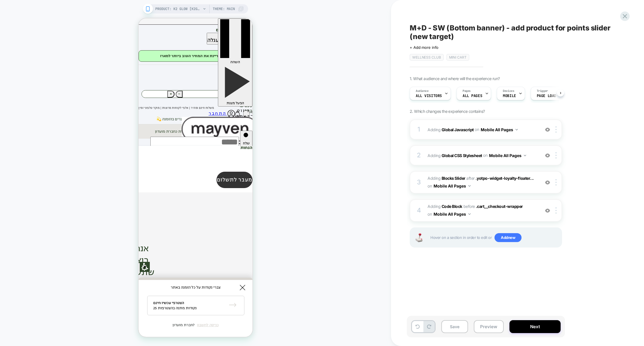
scroll to position [0, 0]
click at [556, 210] on img at bounding box center [555, 210] width 1 height 6
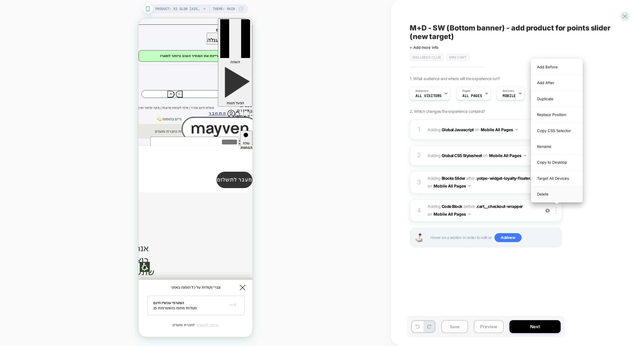
click at [547, 193] on div "Delete" at bounding box center [556, 194] width 51 height 16
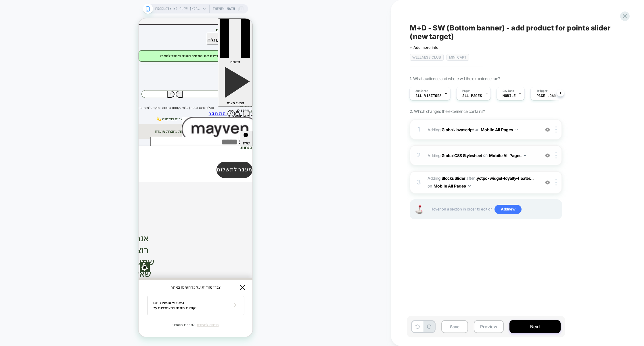
click at [501, 163] on div "2 Adding Global CSS Stylesheet on Mobile All Pages Add Before Add After Copy to…" at bounding box center [485, 155] width 152 height 20
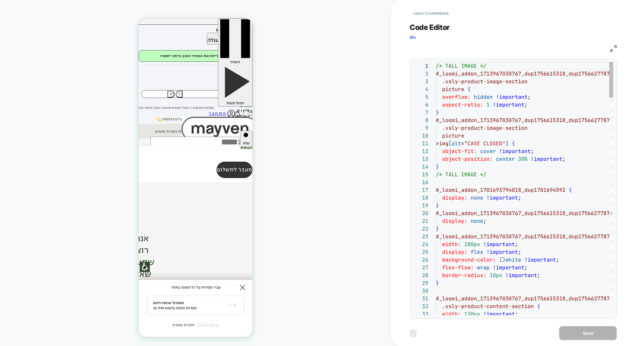
scroll to position [78, 0]
click at [433, 11] on button "< Back to experience" at bounding box center [430, 13] width 42 height 9
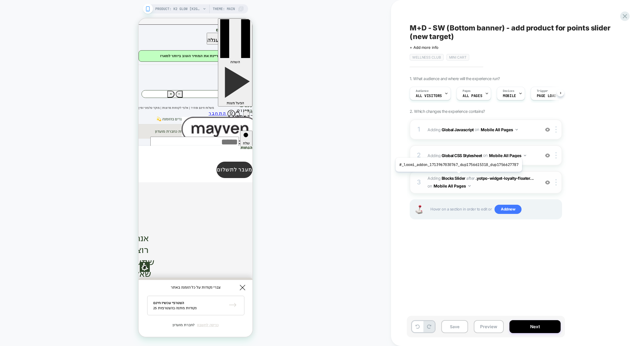
scroll to position [0, 0]
click at [548, 156] on img at bounding box center [547, 155] width 5 height 5
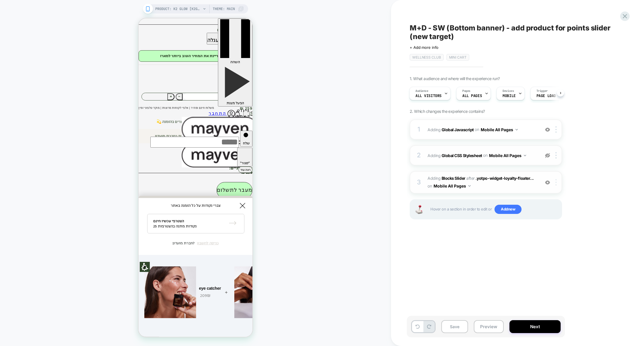
scroll to position [0, 265]
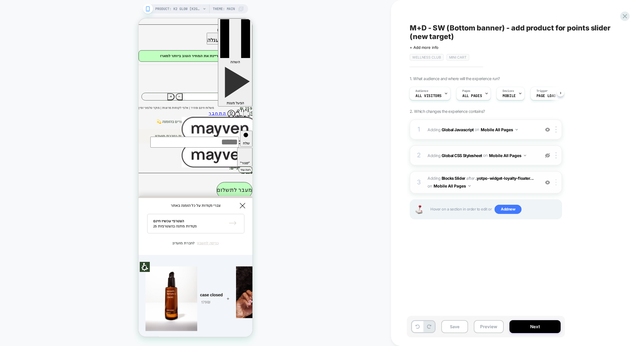
click at [556, 183] on img at bounding box center [555, 182] width 1 height 6
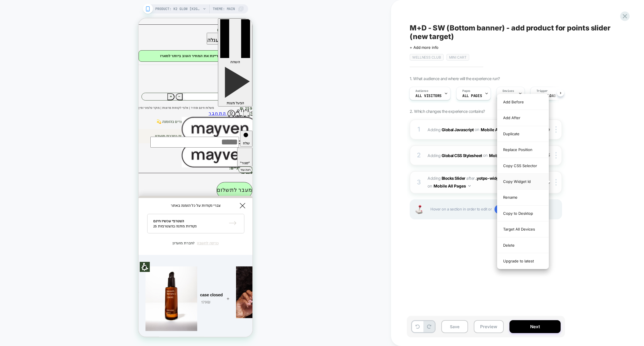
click at [519, 180] on div "Copy Widget Id" at bounding box center [522, 182] width 51 height 16
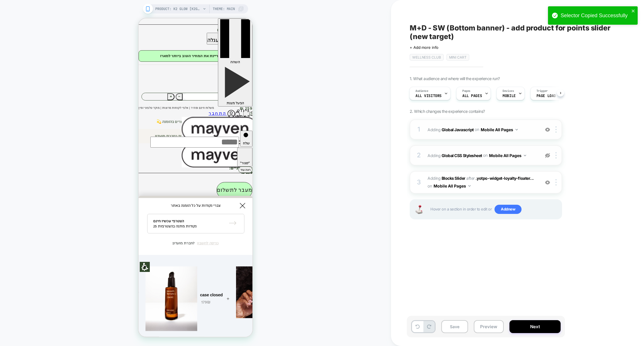
click at [472, 139] on div "1 Adding Global Javascript on Mobile All Pages Add Before Add After Copy to Des…" at bounding box center [485, 130] width 152 height 20
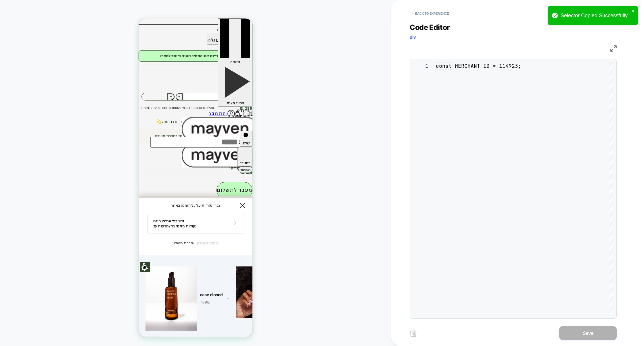
scroll to position [78, 0]
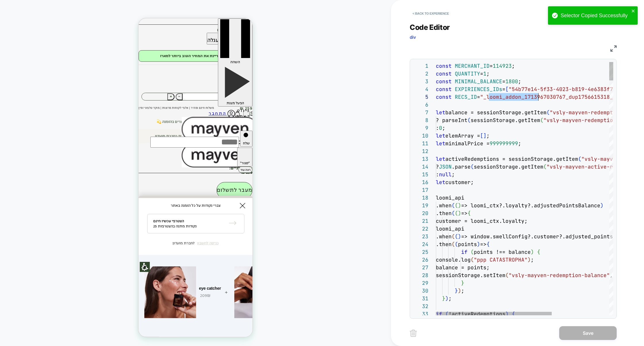
drag, startPoint x: 488, startPoint y: 98, endPoint x: 539, endPoint y: 98, distance: 51.1
click at [539, 98] on span ""_loomi_addon_1713967030767_dup1756615318_dup17566" at bounding box center [559, 97] width 158 height 7
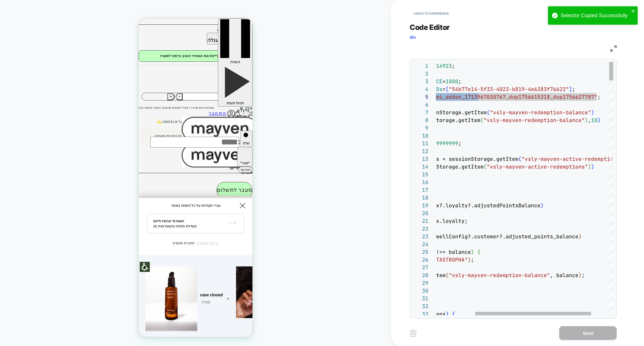
scroll to position [31, 220]
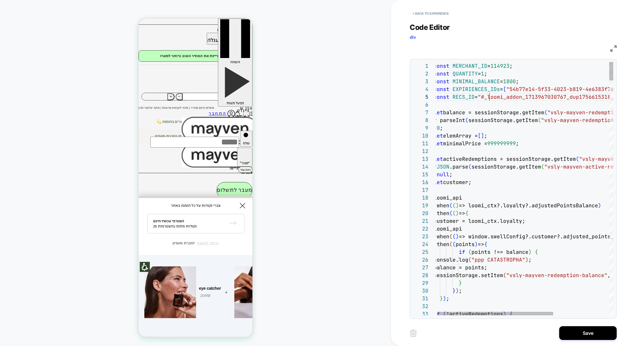
scroll to position [31, 56]
type textarea "**********"
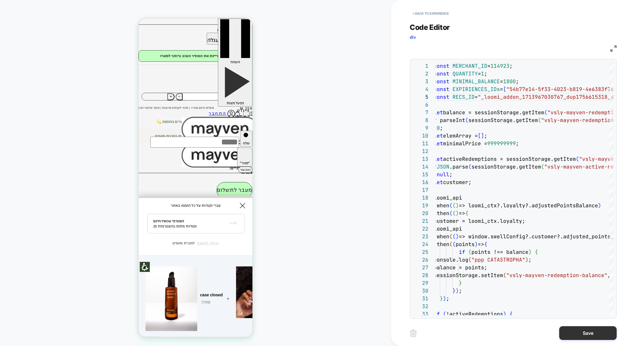
click at [569, 333] on button "Save" at bounding box center [587, 333] width 57 height 14
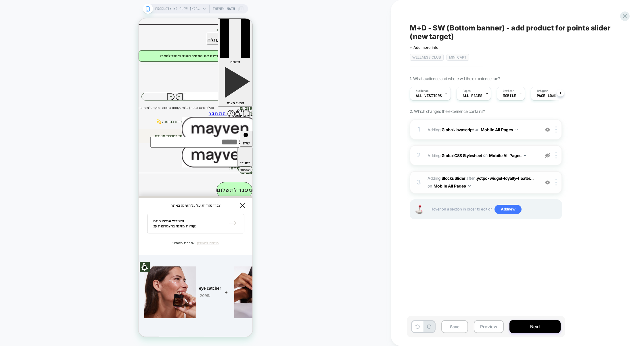
scroll to position [0, 0]
click at [547, 155] on img at bounding box center [547, 155] width 5 height 5
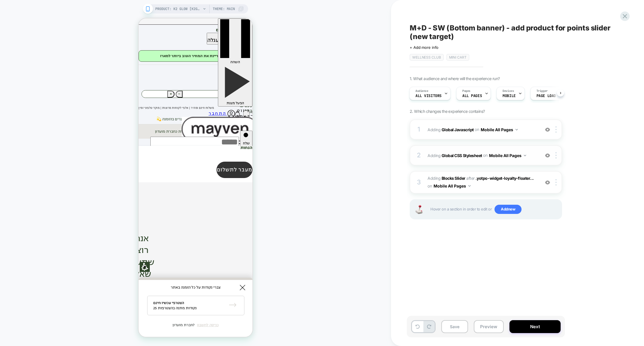
click at [486, 165] on div "2 Adding Global CSS Stylesheet on Mobile All Pages Add Before Add After Copy to…" at bounding box center [485, 155] width 152 height 20
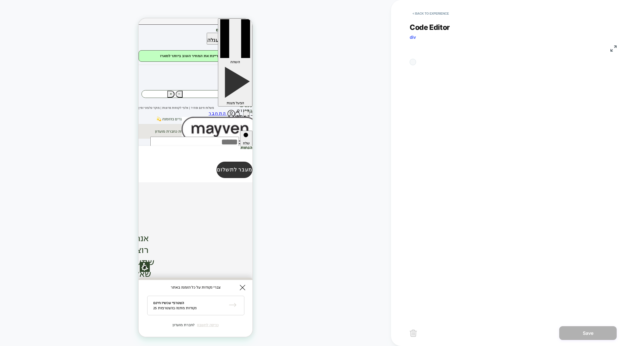
scroll to position [78, 0]
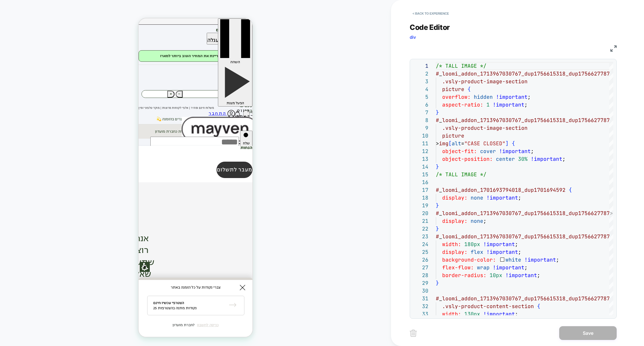
click at [613, 46] on img at bounding box center [613, 48] width 6 height 6
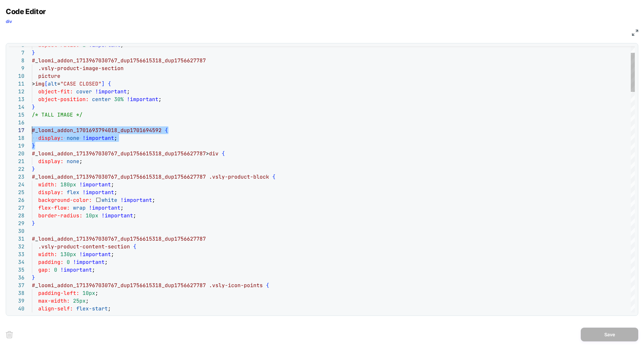
scroll to position [47, 0]
drag, startPoint x: 42, startPoint y: 148, endPoint x: 28, endPoint y: 129, distance: 23.1
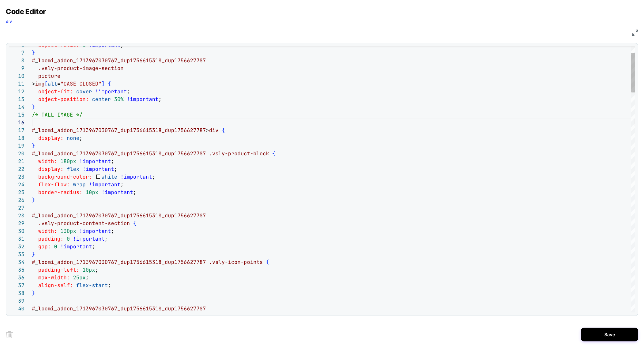
scroll to position [38, 0]
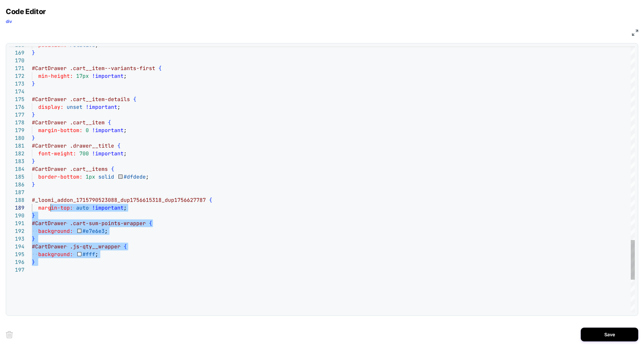
scroll to position [54, 22]
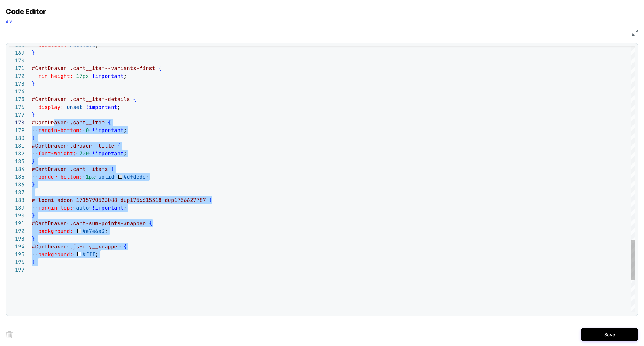
drag, startPoint x: 49, startPoint y: 266, endPoint x: 53, endPoint y: 124, distance: 142.0
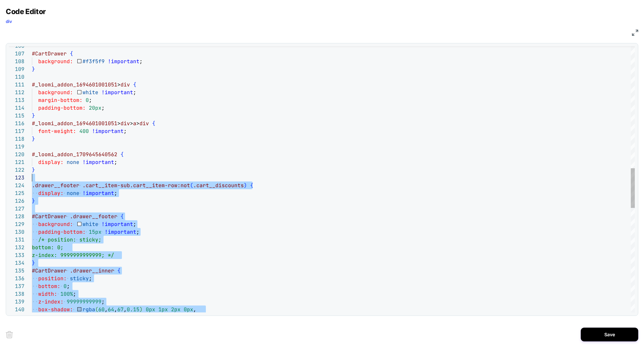
scroll to position [16, 0]
click at [42, 177] on div "box-shadow: rgba ( 60 , 64 , 67 , 0.15 ) 0px 1px 2px 0px , z-index: 99999999999…" at bounding box center [333, 120] width 602 height 1787
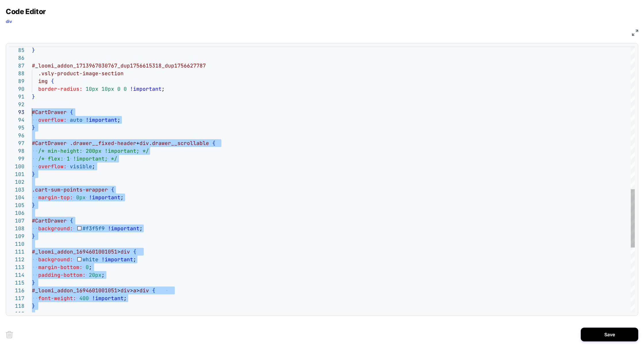
scroll to position [7, 0]
drag, startPoint x: 53, startPoint y: 258, endPoint x: 23, endPoint y: 106, distance: 155.2
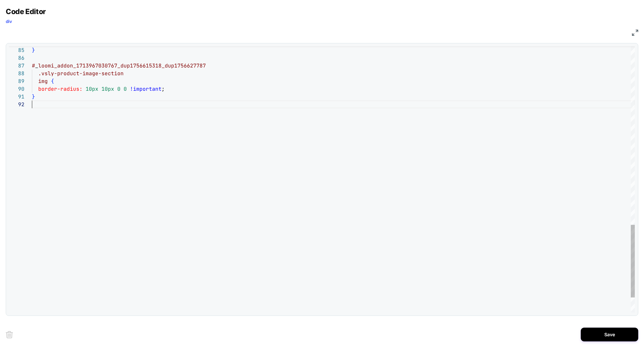
type textarea "*"
click at [603, 337] on button "Save" at bounding box center [608, 335] width 57 height 14
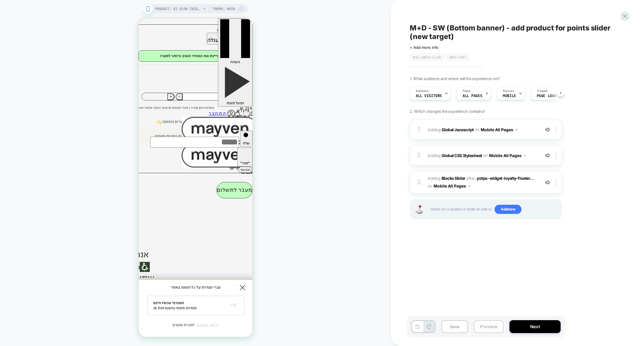
scroll to position [0, 0]
click at [494, 326] on button "Preview" at bounding box center [488, 326] width 30 height 13
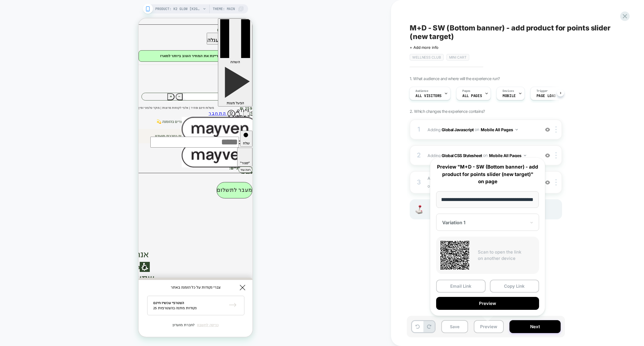
scroll to position [0, 0]
click at [579, 271] on div "M+D - SW (Bottom banner) - add product for points slider (new target) Click to …" at bounding box center [514, 173] width 215 height 335
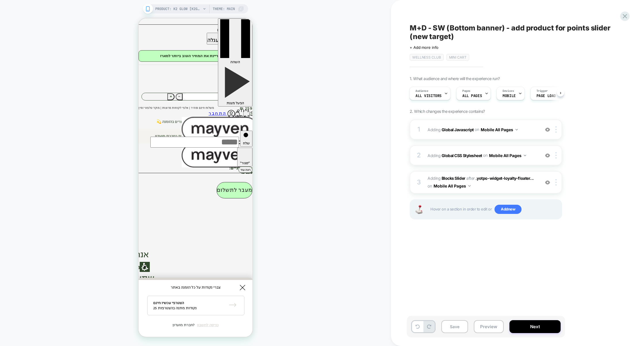
click at [491, 335] on div "Save Preview Next" at bounding box center [486, 327] width 158 height 22
click at [492, 319] on div "Save Preview Next" at bounding box center [486, 327] width 158 height 22
click at [492, 321] on button "Preview" at bounding box center [488, 326] width 30 height 13
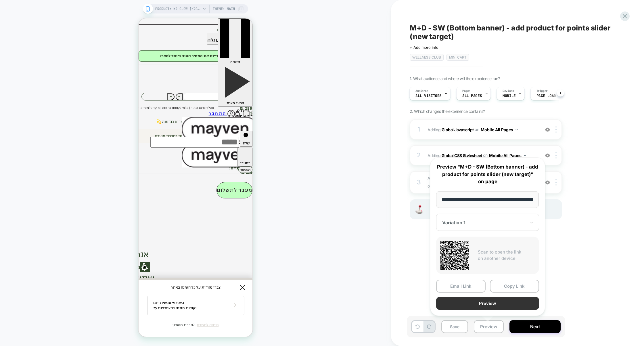
click at [501, 305] on button "Preview" at bounding box center [487, 303] width 103 height 13
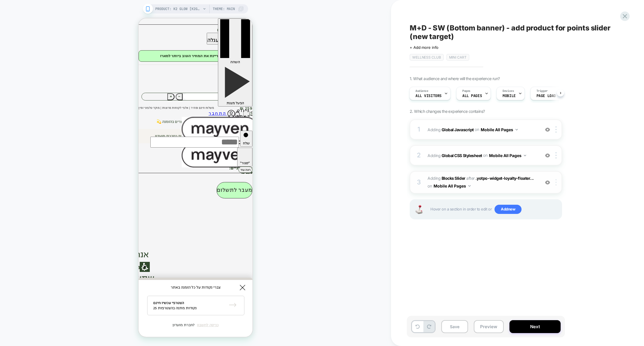
click at [556, 182] on img at bounding box center [555, 182] width 1 height 6
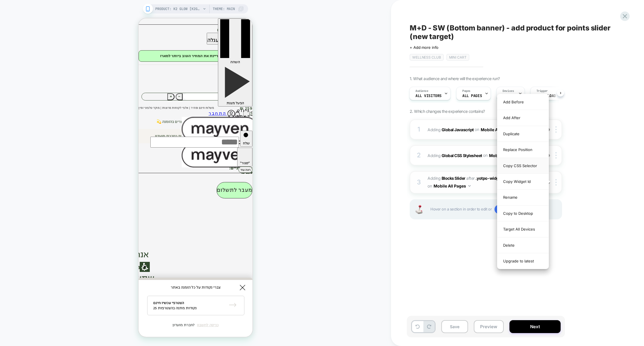
click at [524, 167] on div "Copy CSS Selector" at bounding box center [522, 166] width 51 height 16
click at [525, 153] on div "Replace Position" at bounding box center [522, 150] width 51 height 16
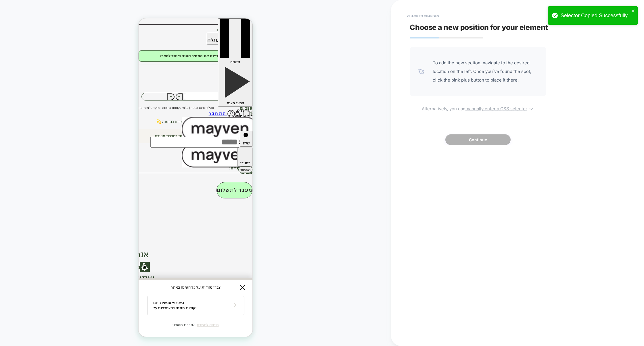
click at [492, 109] on u "manually enter a CSS selector" at bounding box center [496, 108] width 62 height 5
select select "*******"
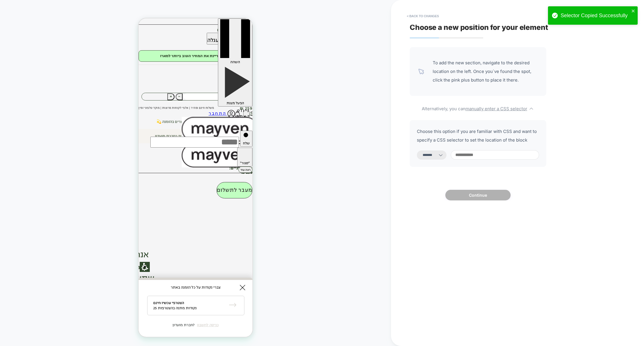
click at [477, 151] on input at bounding box center [494, 154] width 88 height 9
paste input "**********"
type input "**********"
select select "*********"
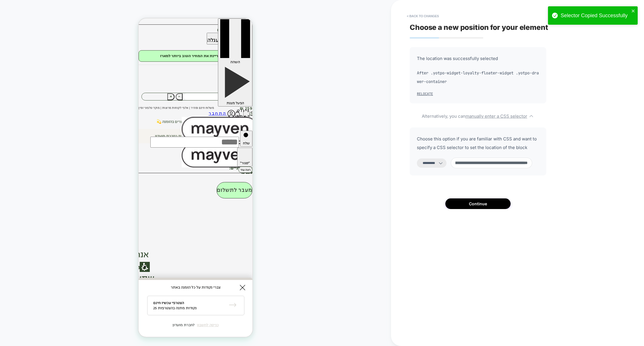
scroll to position [0, 78]
paste input "**********"
click at [479, 163] on input "**********" at bounding box center [490, 163] width 81 height 11
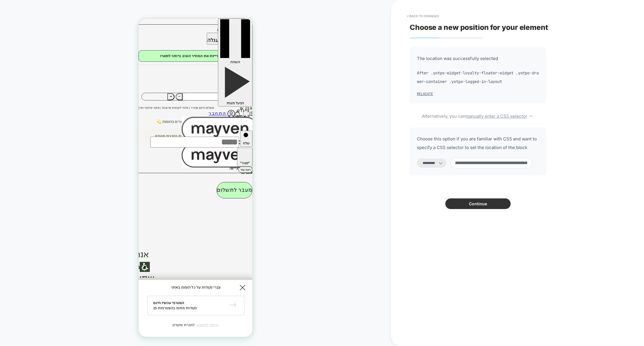
type input "**********"
click at [468, 207] on button "Continue" at bounding box center [477, 204] width 65 height 11
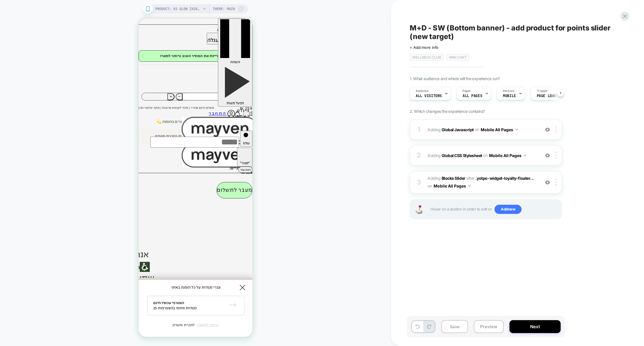
scroll to position [0, 0]
click at [491, 323] on button "Preview" at bounding box center [488, 326] width 30 height 13
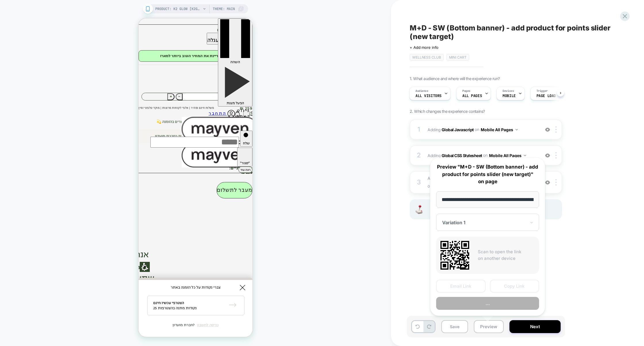
scroll to position [0, 52]
click at [494, 304] on button "Preview" at bounding box center [487, 303] width 103 height 13
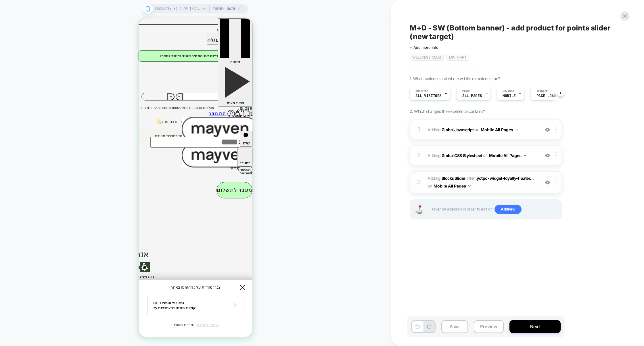
click at [558, 183] on div at bounding box center [556, 182] width 9 height 6
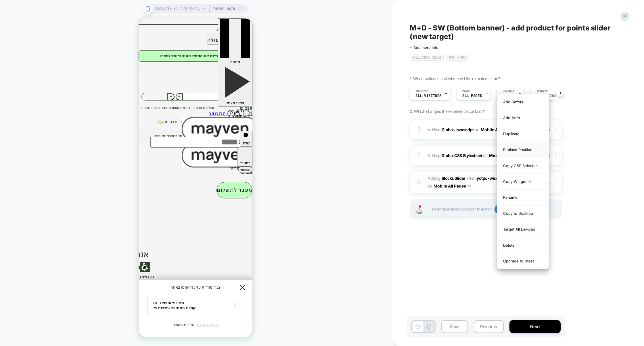
click at [524, 152] on div "Replace Position" at bounding box center [522, 150] width 51 height 16
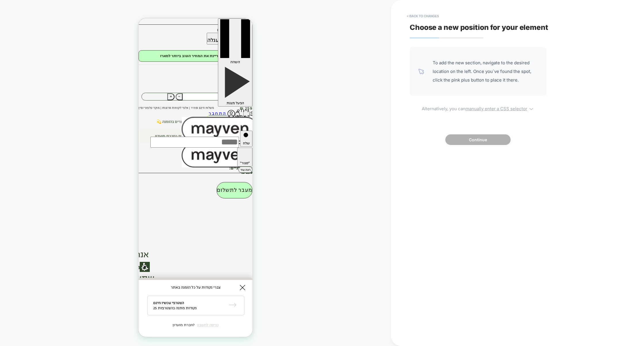
click at [508, 107] on u "manually enter a CSS selector" at bounding box center [496, 108] width 62 height 5
select select "*******"
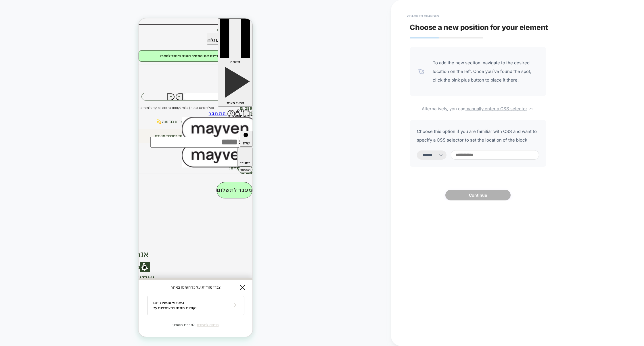
click at [492, 153] on input at bounding box center [494, 154] width 88 height 9
paste input "**********"
type input "**********"
select select "*********"
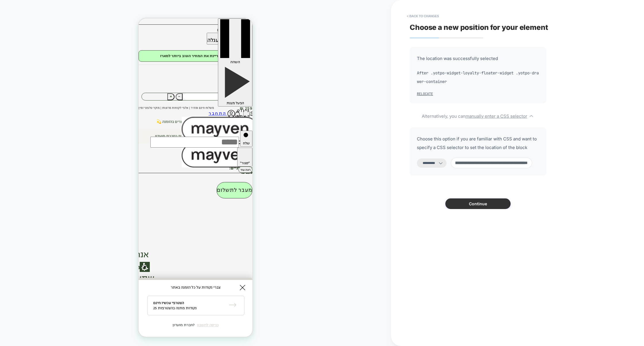
type input "**********"
click at [479, 202] on button "Continue" at bounding box center [477, 204] width 65 height 11
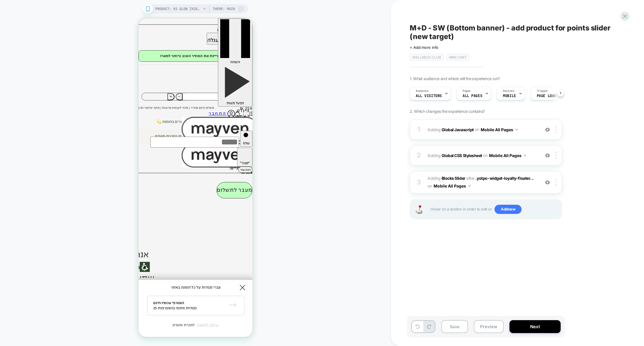
scroll to position [0, 0]
click at [481, 329] on button "Preview" at bounding box center [488, 326] width 30 height 13
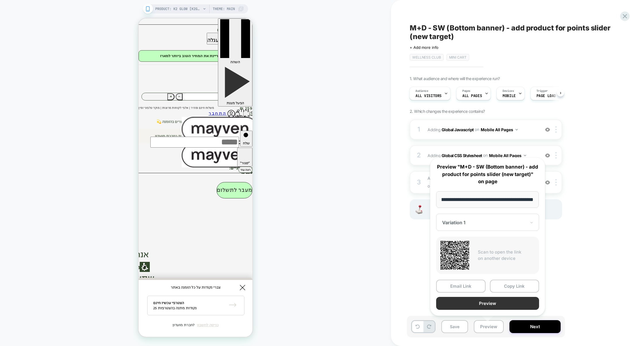
scroll to position [0, 0]
click at [495, 306] on button "Preview" at bounding box center [487, 303] width 103 height 13
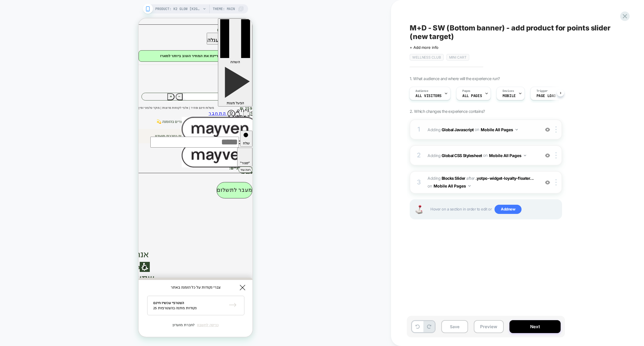
click at [465, 138] on div "1 Adding Global Javascript on Mobile All Pages Add Before Add After Copy to Des…" at bounding box center [485, 130] width 152 height 20
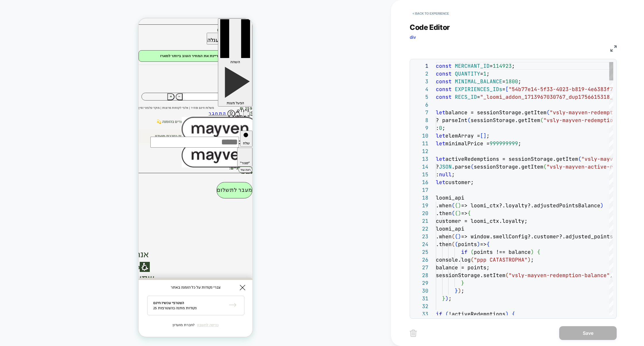
scroll to position [78, 0]
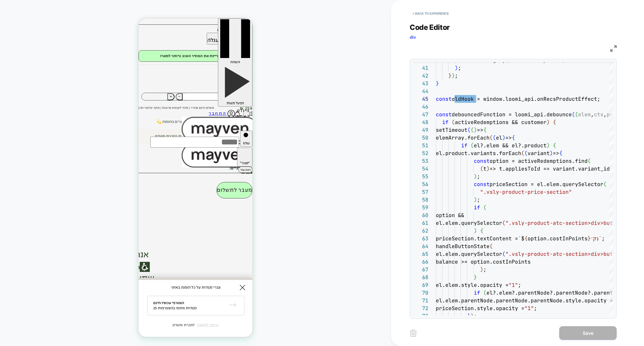
click at [612, 49] on img at bounding box center [613, 48] width 6 height 6
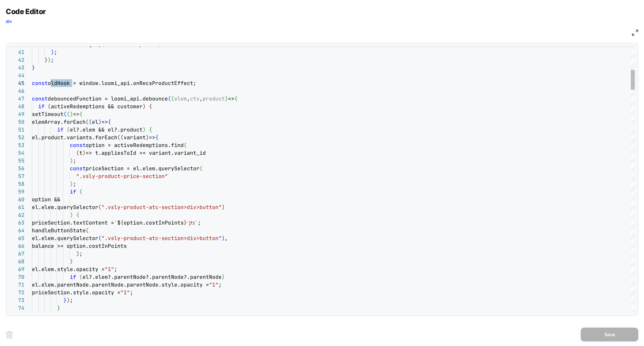
scroll to position [54, 118]
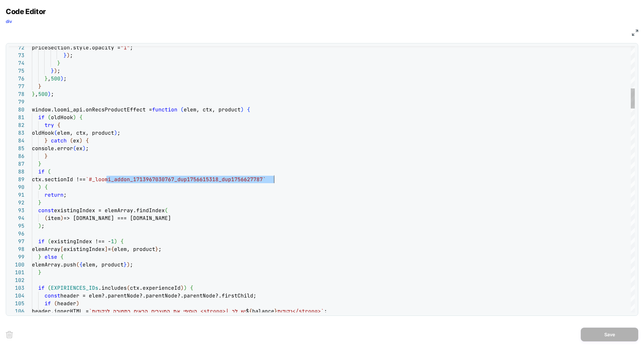
drag, startPoint x: 107, startPoint y: 181, endPoint x: 273, endPoint y: 180, distance: 165.5
click at [266, 180] on span "ctx.sectionId !== `#_loomi_addon_1713967030767_dup1756615318_dup1756 627787`" at bounding box center [149, 179] width 234 height 7
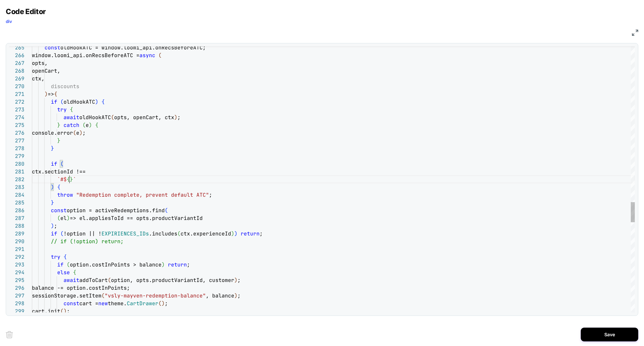
scroll to position [62, 80]
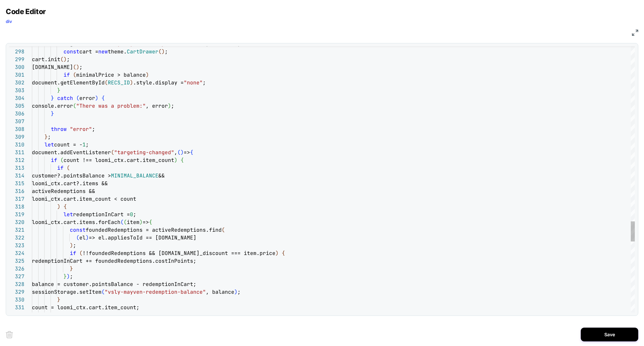
scroll to position [0, 180]
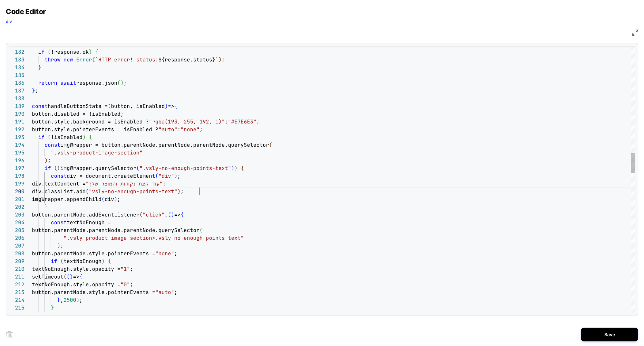
scroll to position [70, 167]
type textarea "**********"
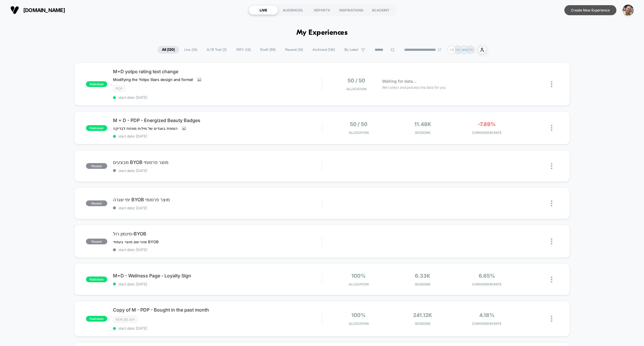
click at [591, 8] on button "Create New Experience" at bounding box center [590, 10] width 52 height 10
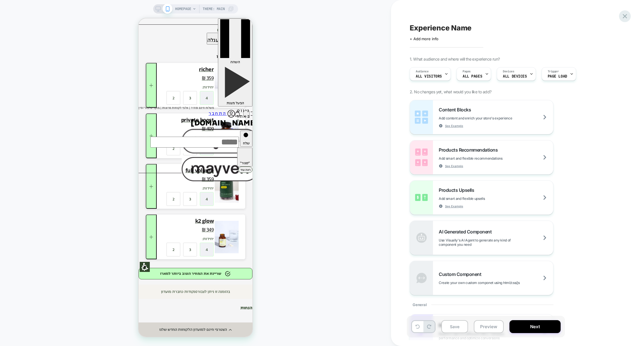
click at [622, 20] on icon at bounding box center [625, 16] width 8 height 8
click at [623, 19] on icon at bounding box center [625, 16] width 8 height 8
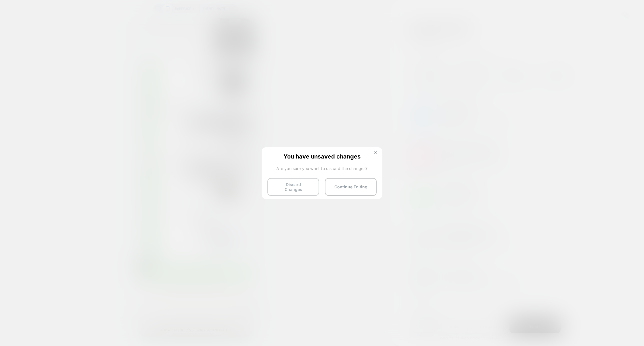
click at [294, 186] on button "Discard Changes" at bounding box center [293, 187] width 52 height 18
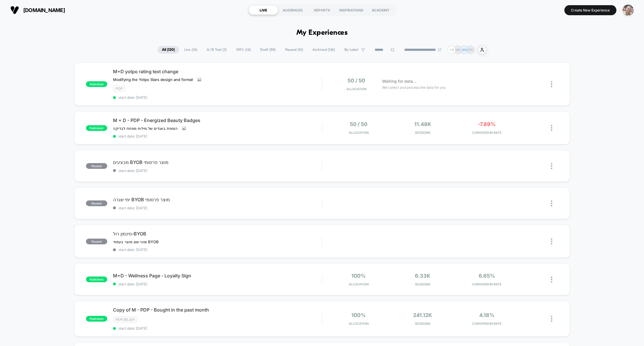
click at [630, 10] on img "button" at bounding box center [627, 10] width 11 height 11
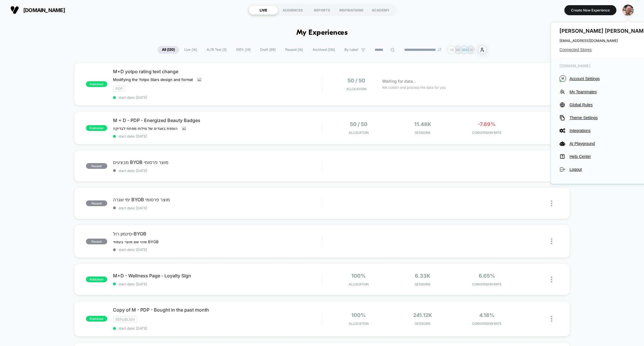
click at [571, 51] on span "Connected Stores" at bounding box center [604, 49] width 91 height 5
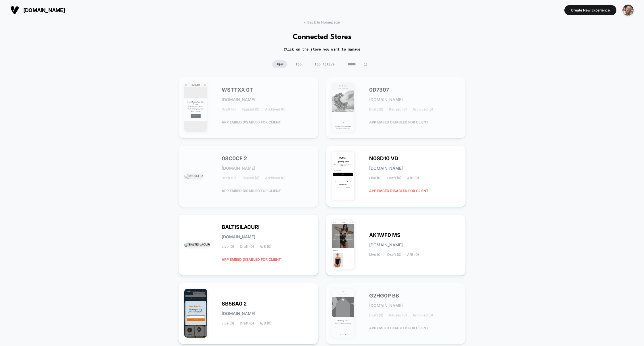
click at [357, 62] on input at bounding box center [357, 64] width 29 height 8
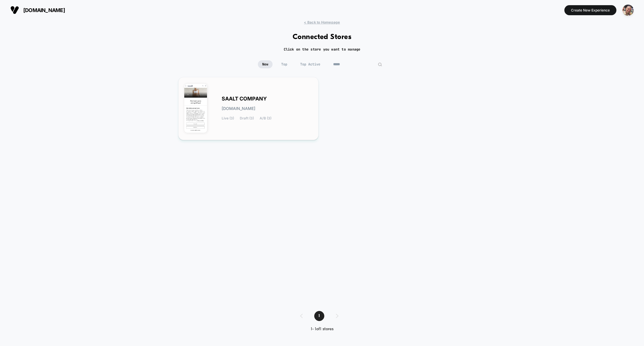
type input "*****"
click at [250, 105] on div "SAALT COMPANY [DOMAIN_NAME] Live (3) Draft (3) A/B (3)" at bounding box center [267, 109] width 91 height 24
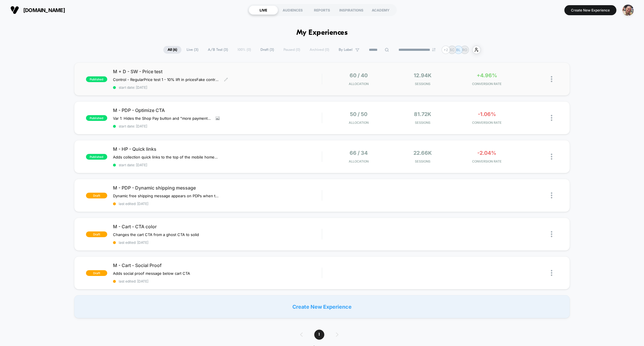
click at [262, 81] on div "M + D - SW - Price test Control - Regular Price test 1 - 10% lift in prices Fak…" at bounding box center [217, 79] width 209 height 21
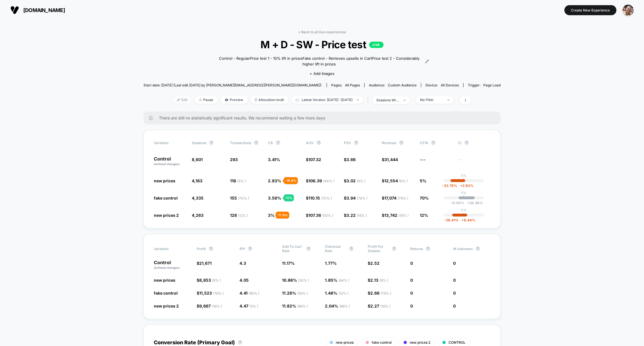
click at [176, 100] on span "Edit" at bounding box center [182, 100] width 19 height 8
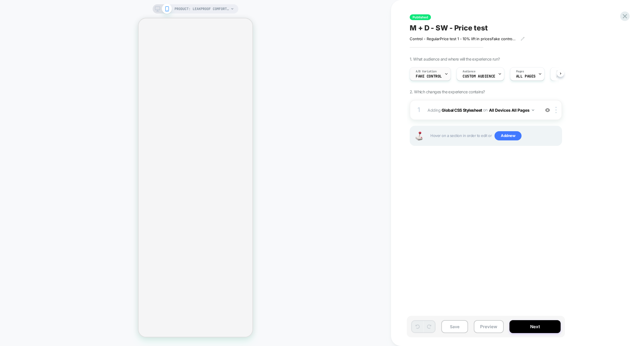
scroll to position [0, 0]
click at [435, 76] on span "fake control" at bounding box center [428, 76] width 26 height 4
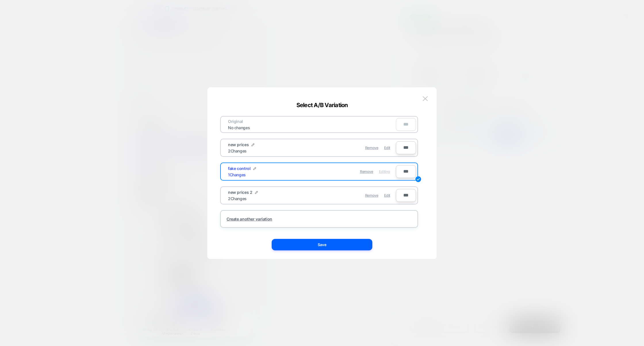
scroll to position [0, 0]
click at [503, 159] on div at bounding box center [322, 173] width 644 height 346
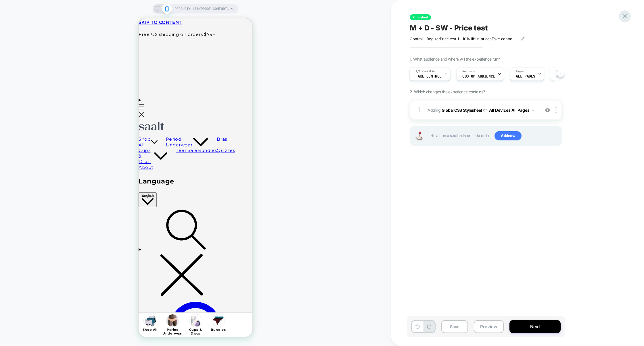
click at [624, 19] on icon at bounding box center [625, 16] width 8 height 8
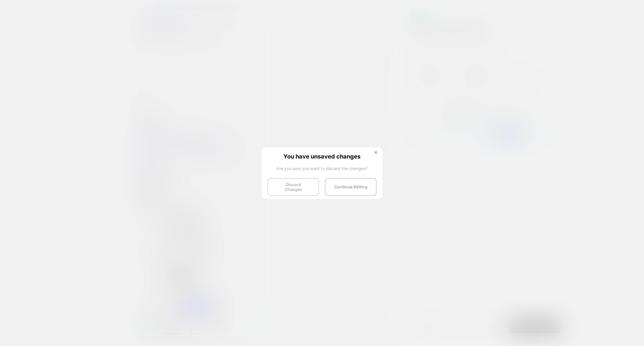
click at [284, 186] on button "Discard Changes" at bounding box center [293, 187] width 52 height 18
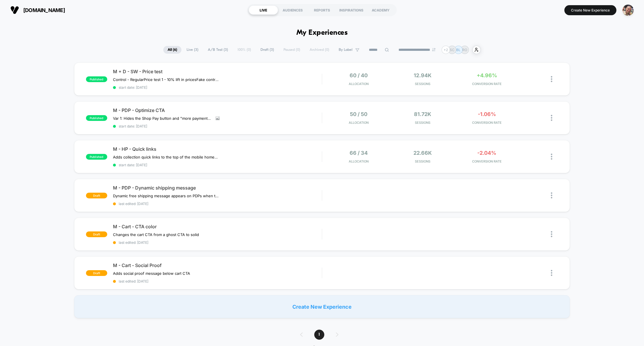
click at [258, 50] on span "Draft ( 3 )" at bounding box center [267, 50] width 22 height 8
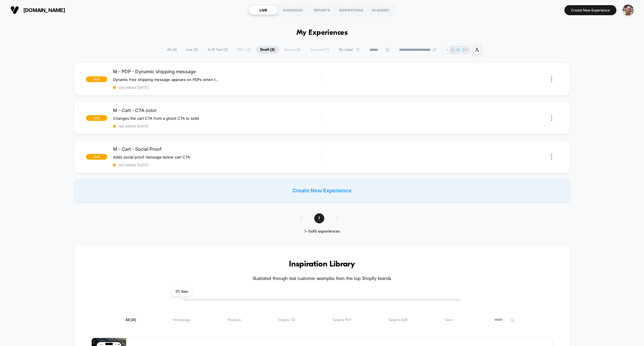
click at [168, 51] on span "All ( 6 )" at bounding box center [172, 50] width 18 height 8
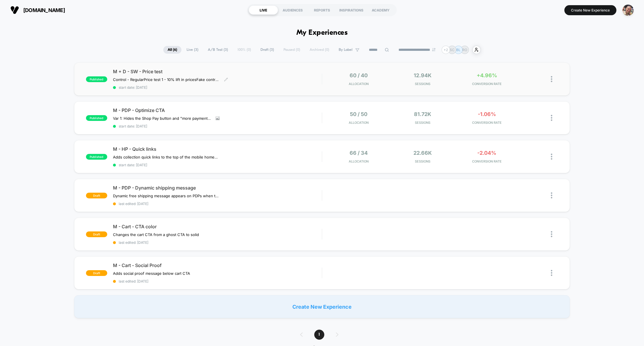
click at [271, 86] on span "start date: [DATE]" at bounding box center [217, 87] width 209 height 4
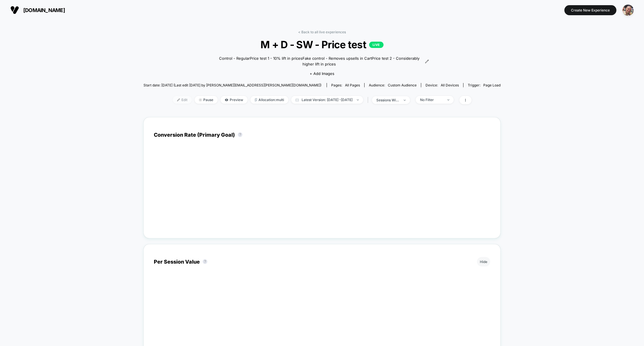
click at [173, 100] on span "Edit" at bounding box center [182, 100] width 19 height 8
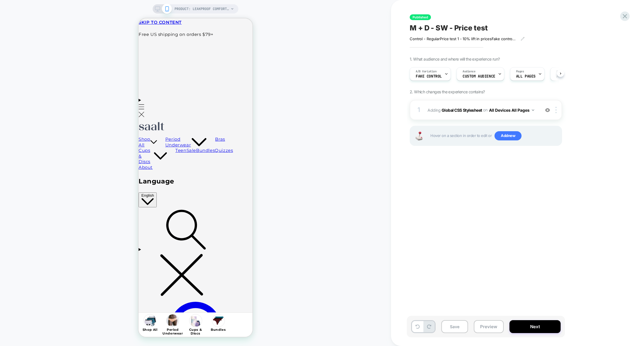
scroll to position [0, 0]
click at [432, 78] on span "fake control" at bounding box center [428, 76] width 26 height 4
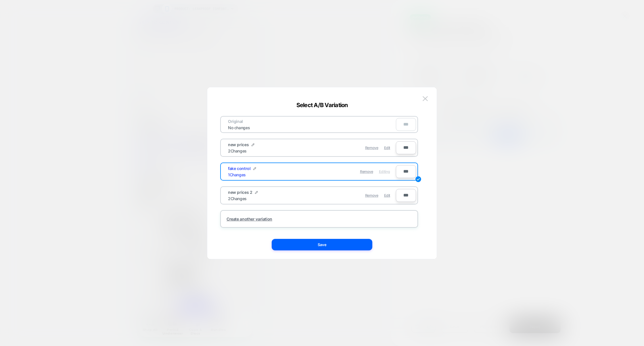
click at [471, 172] on div at bounding box center [322, 173] width 644 height 346
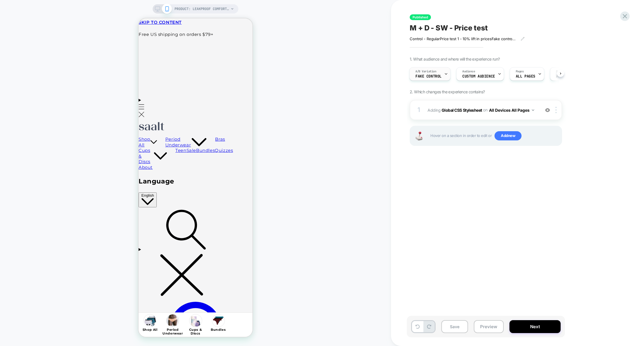
click at [434, 76] on span "fake control" at bounding box center [428, 76] width 26 height 4
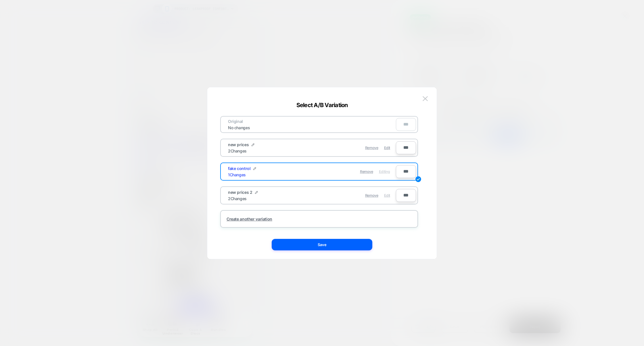
click at [388, 195] on span "Edit" at bounding box center [387, 195] width 6 height 4
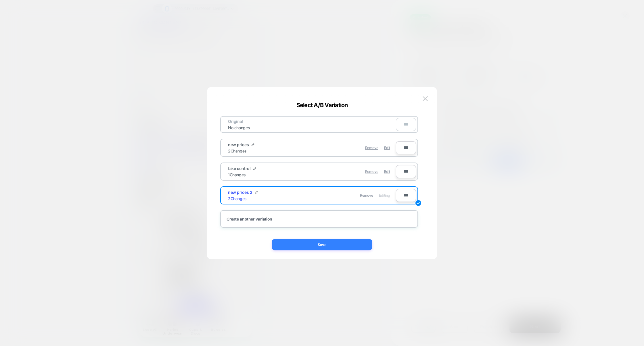
click at [329, 242] on button "Save" at bounding box center [322, 244] width 101 height 11
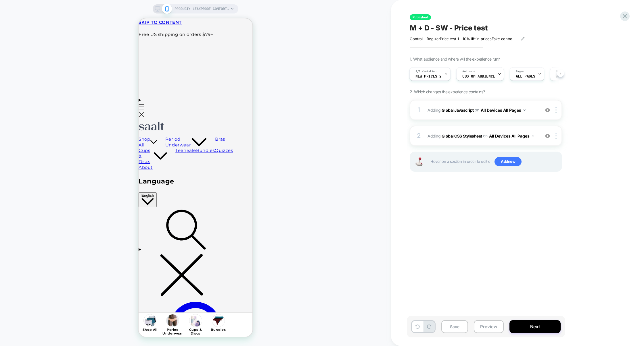
click at [459, 121] on div "1 Adding Global Javascript on All Devices All Pages Add Before Add After Target…" at bounding box center [485, 143] width 152 height 86
click at [461, 119] on div "1 Adding Global Javascript on All Devices All Pages Add Before Add After Target…" at bounding box center [485, 110] width 152 height 20
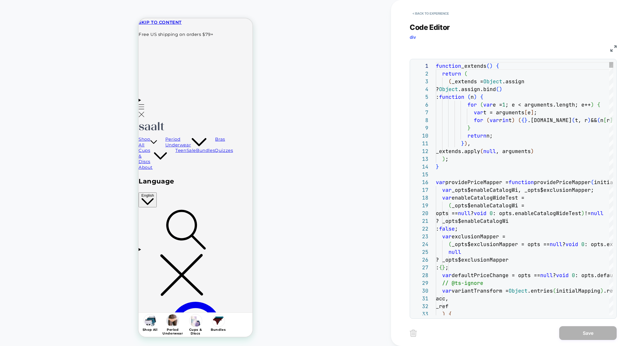
scroll to position [78, 0]
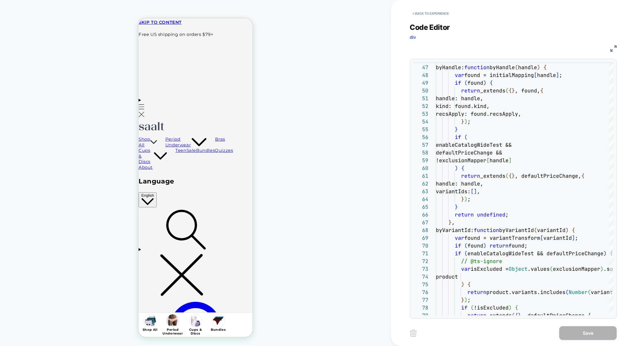
click at [444, 20] on div "Code Editor div JS 46 47 48 49 50 51 52 53 54 55 56 57 58 59 60 61 62 63 64 65 …" at bounding box center [512, 167] width 207 height 303
click at [444, 17] on button "< Back to experience" at bounding box center [430, 13] width 42 height 9
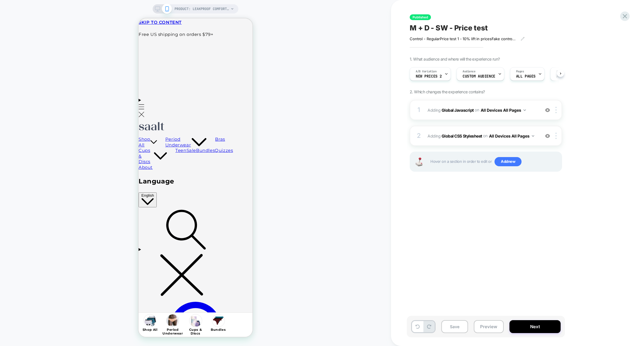
scroll to position [0, 0]
click at [627, 20] on div "Published M + D - SW - Price test Control - Regular Price test 1 - 10% lift in …" at bounding box center [517, 173] width 253 height 346
click at [624, 18] on icon at bounding box center [625, 16] width 8 height 8
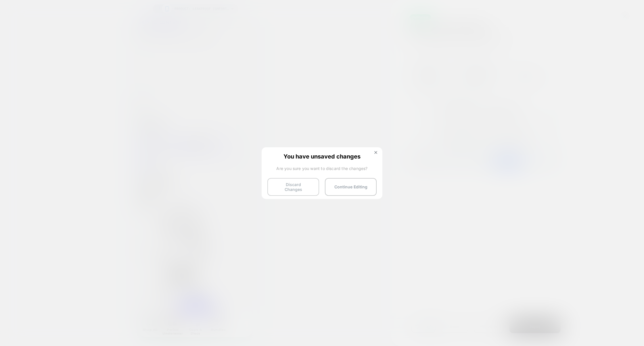
click at [291, 185] on button "Discard Changes" at bounding box center [293, 187] width 52 height 18
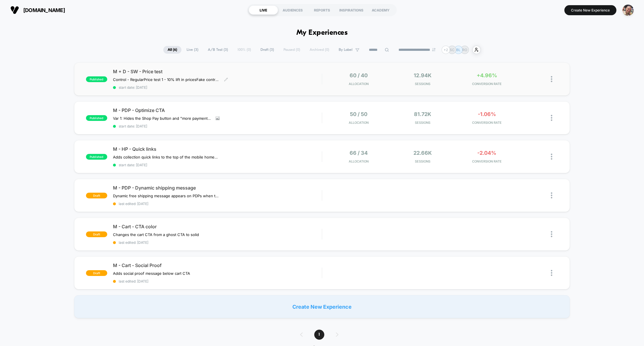
click at [270, 78] on div "M + D - SW - Price test Control - Regular Price test 1 - 10% lift in prices Fak…" at bounding box center [217, 79] width 209 height 21
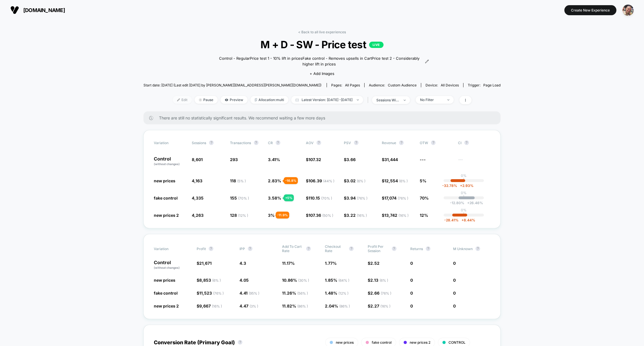
click at [173, 99] on span "Edit" at bounding box center [182, 100] width 19 height 8
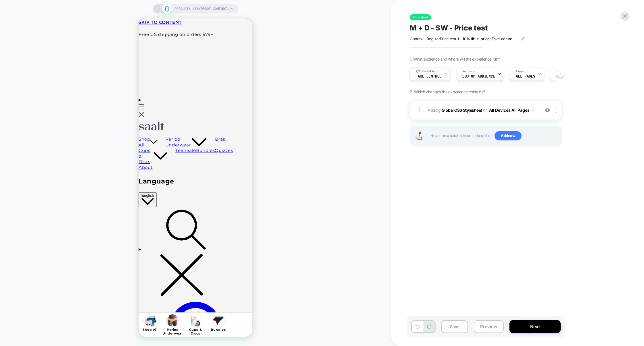
click at [430, 77] on span "fake control" at bounding box center [428, 76] width 26 height 4
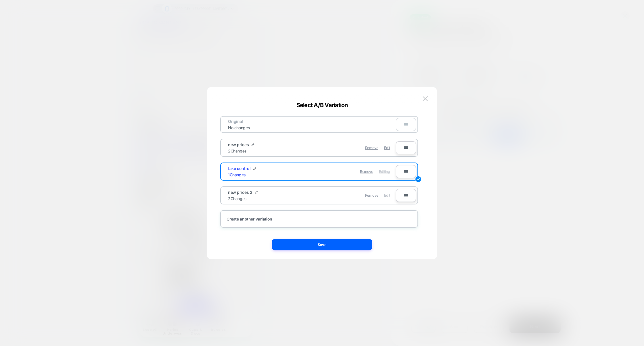
click at [390, 195] on span "Edit" at bounding box center [387, 195] width 6 height 4
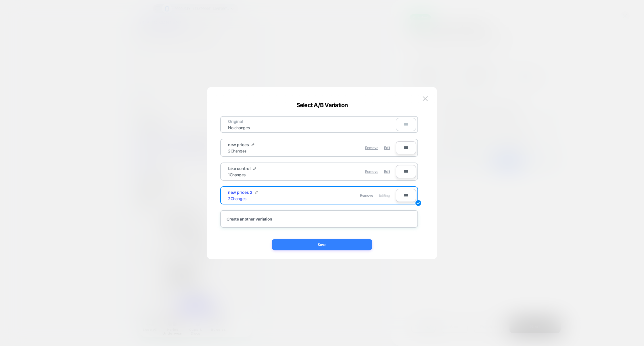
click at [334, 247] on button "Save" at bounding box center [322, 244] width 101 height 11
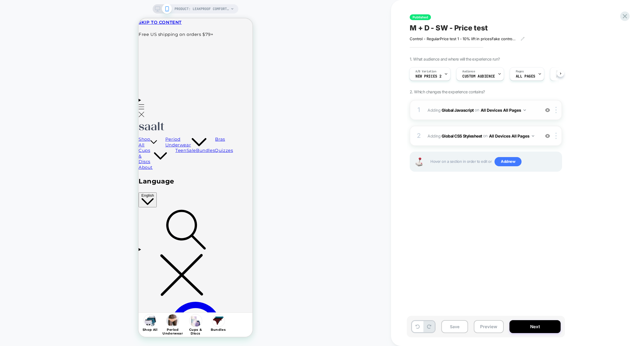
click at [459, 118] on div "1 Adding Global Javascript on All Devices All Pages Add Before Add After Target…" at bounding box center [485, 110] width 152 height 20
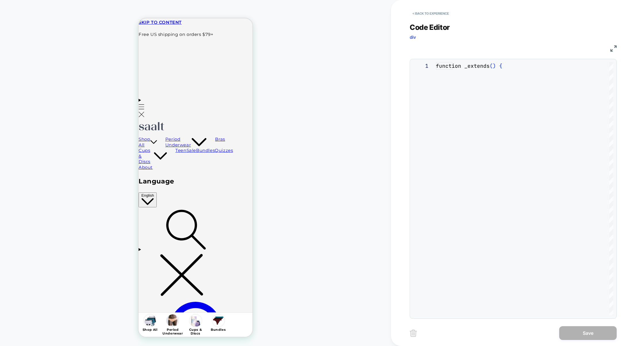
scroll to position [78, 0]
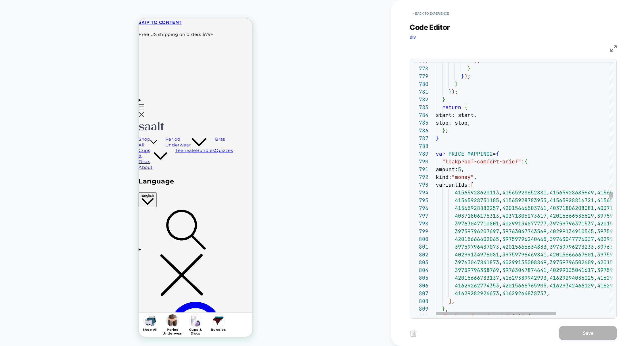
type textarea "**********"
drag, startPoint x: 516, startPoint y: 161, endPoint x: 446, endPoint y: 162, distance: 70.4
click at [446, 162] on span ""leakproof-comfort-brief"" at bounding box center [481, 161] width 79 height 7
click at [446, 14] on button "< Back to experience" at bounding box center [430, 13] width 42 height 9
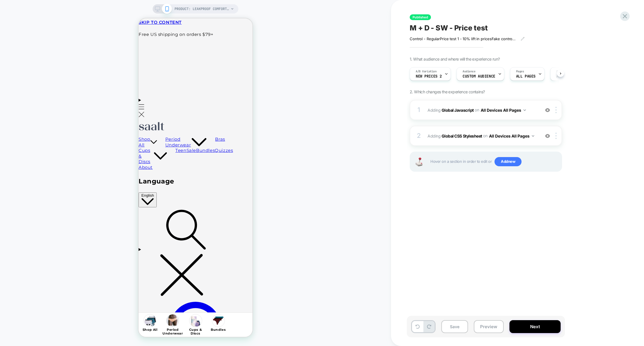
scroll to position [0, 0]
click at [438, 79] on div "A/B Variation new prices 2" at bounding box center [428, 74] width 38 height 13
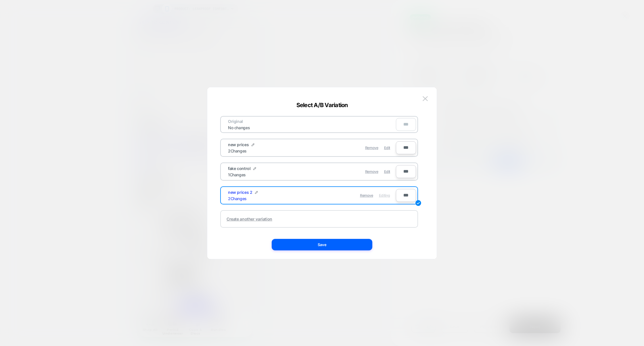
click at [260, 219] on div "Create another variation" at bounding box center [249, 219] width 46 height 5
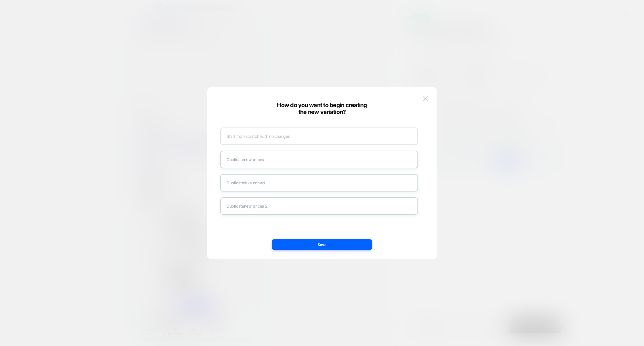
click at [276, 137] on div "Start from scratch with no changes" at bounding box center [319, 137] width 198 height 18
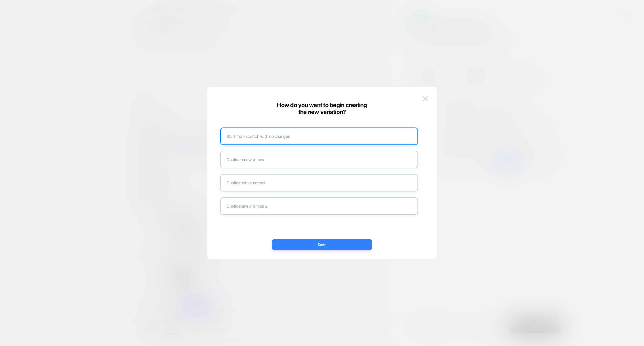
click at [329, 249] on button "Save" at bounding box center [322, 244] width 101 height 11
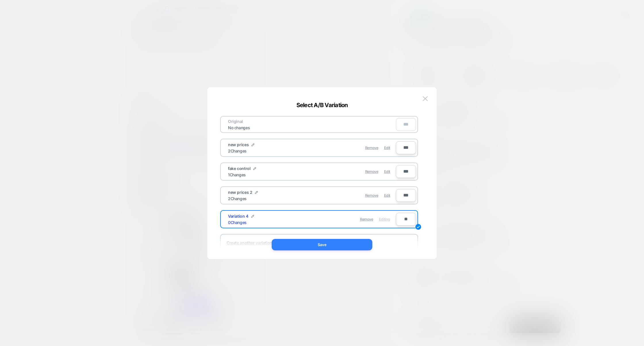
click at [347, 245] on button "Save" at bounding box center [322, 244] width 101 height 11
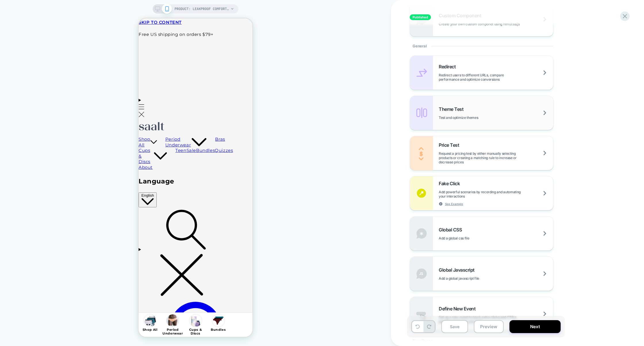
scroll to position [280, 0]
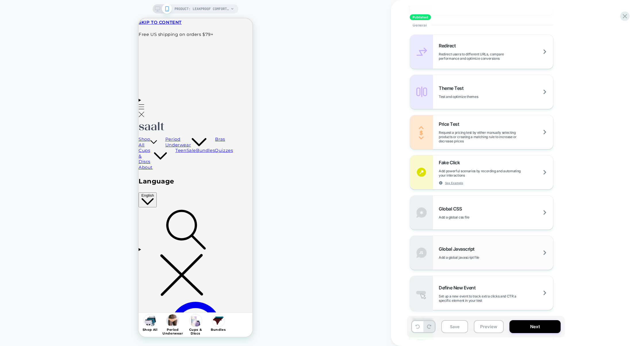
click at [487, 254] on div "Global Javascript Add a global javascript file" at bounding box center [495, 253] width 114 height 14
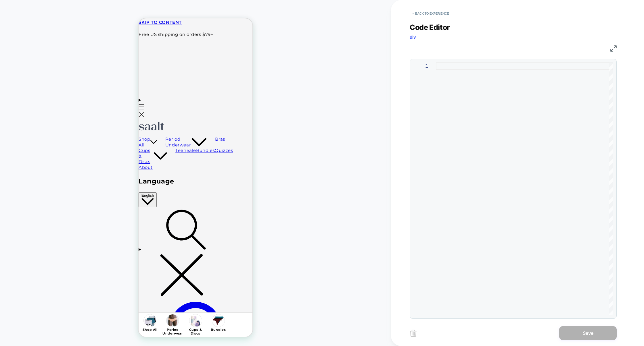
click at [507, 134] on div at bounding box center [524, 188] width 177 height 253
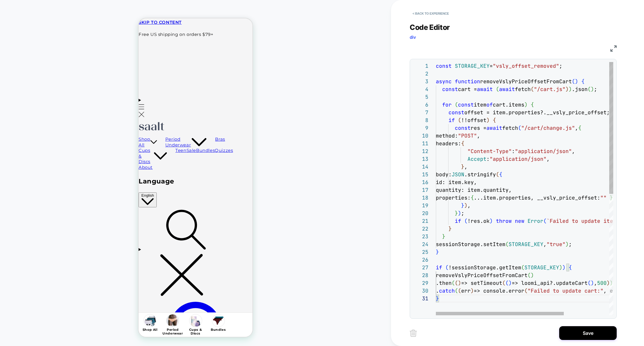
click at [503, 283] on div "const STORAGE_KEY = "vsly_offset_removed" ; async function removeVslyPriceOffse…" at bounding box center [556, 305] width 240 height 486
click at [481, 284] on div "const STORAGE_KEY = "vsly_offset_removed" ; async function removeVslyPriceOffse…" at bounding box center [556, 305] width 240 height 486
type textarea "**********"
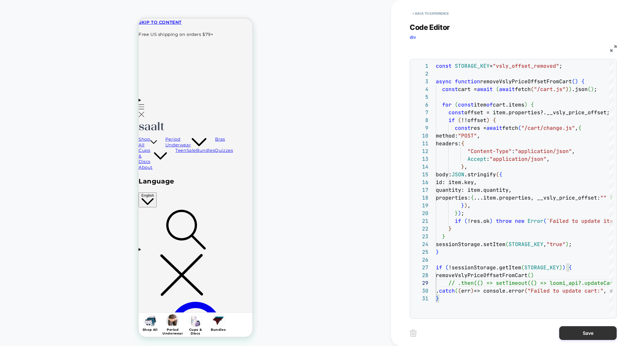
click at [587, 331] on button "Save" at bounding box center [587, 333] width 57 height 14
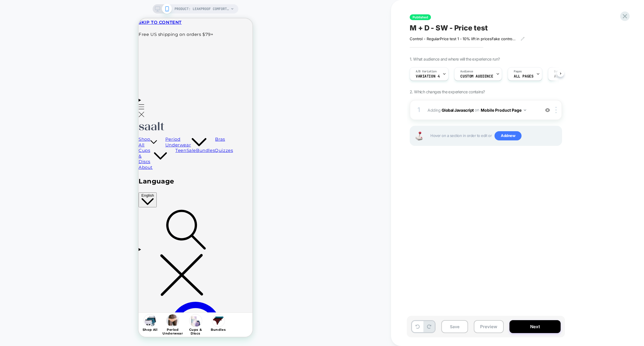
scroll to position [0, 0]
click at [427, 74] on span "Variation 4" at bounding box center [427, 76] width 24 height 4
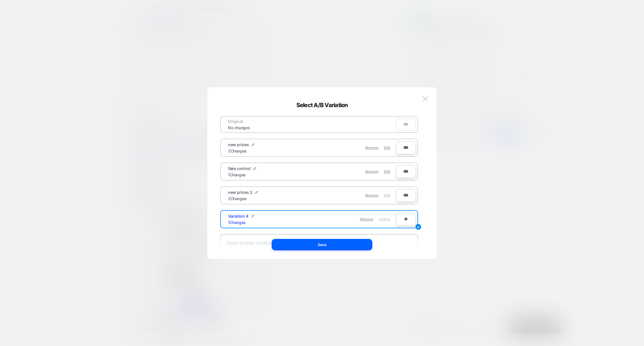
click at [385, 197] on div "Edit" at bounding box center [387, 195] width 6 height 11
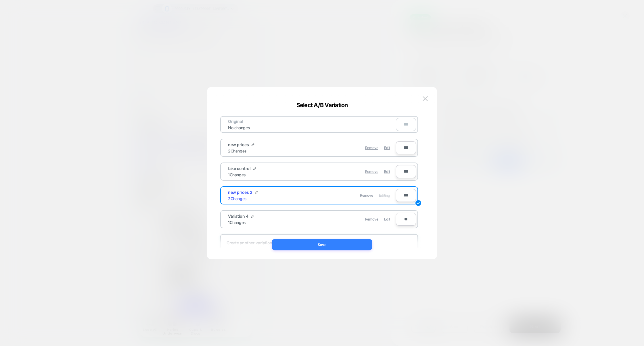
click at [306, 242] on button "Save" at bounding box center [322, 244] width 101 height 11
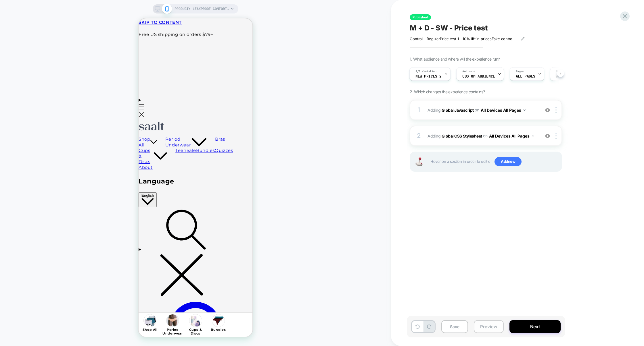
click at [488, 321] on button "Preview" at bounding box center [488, 326] width 30 height 13
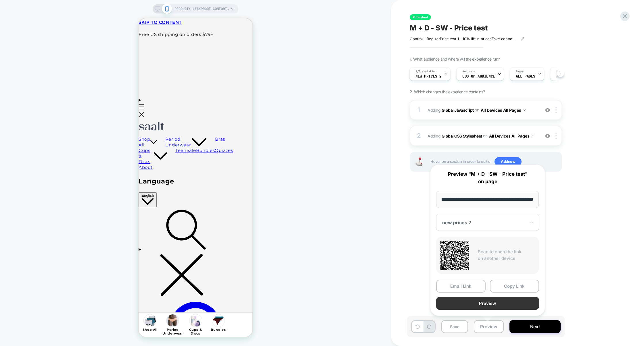
scroll to position [0, 0]
click at [487, 309] on button "Preview" at bounding box center [487, 303] width 103 height 13
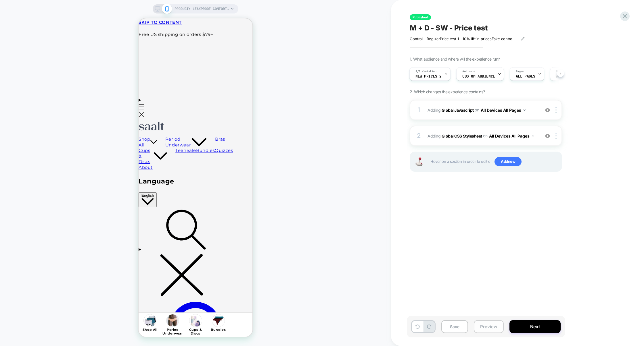
click at [500, 324] on button "Preview" at bounding box center [488, 326] width 30 height 13
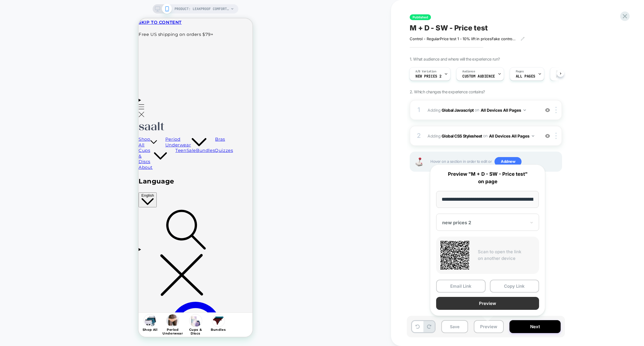
click at [491, 304] on button "Preview" at bounding box center [487, 303] width 103 height 13
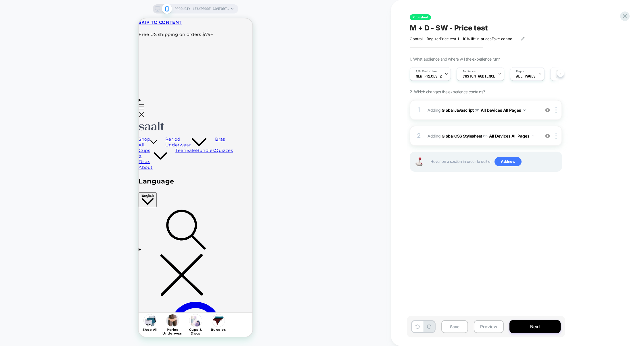
scroll to position [0, 0]
click at [492, 322] on button "Preview" at bounding box center [488, 326] width 30 height 13
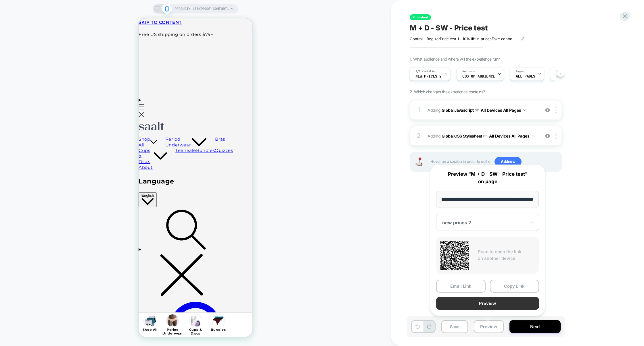
scroll to position [0, 0]
click at [499, 302] on button "Preview" at bounding box center [487, 303] width 103 height 13
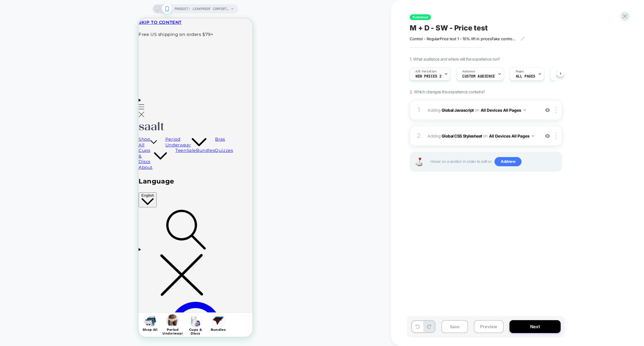
click at [439, 80] on div "A/B Variation new prices 2" at bounding box center [428, 74] width 38 height 13
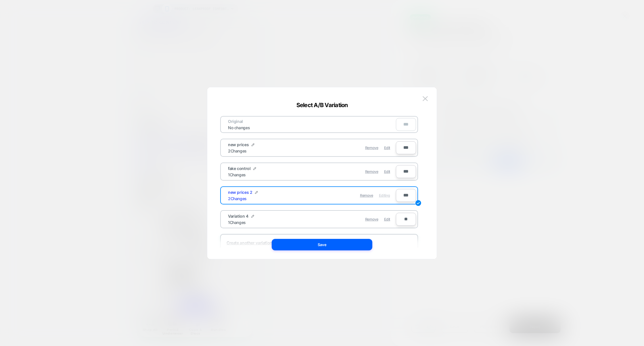
click at [351, 216] on div "Remove Edit" at bounding box center [352, 219] width 81 height 11
click at [385, 220] on span "Edit" at bounding box center [387, 219] width 6 height 4
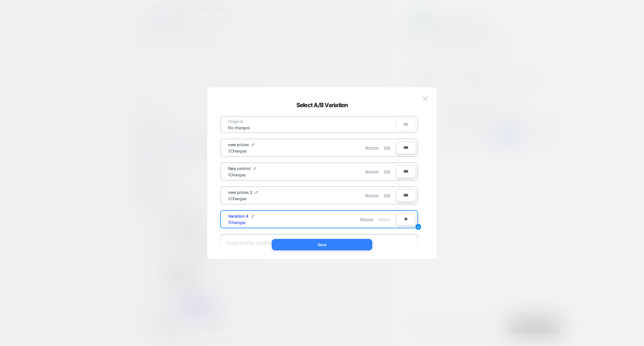
click at [347, 241] on button "Save" at bounding box center [322, 244] width 101 height 11
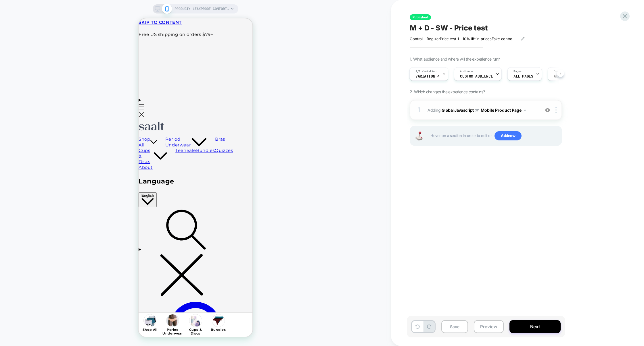
click at [476, 118] on div "1 Adding Global Javascript on Mobile Product Page Add Before Add After Copy to …" at bounding box center [485, 110] width 152 height 20
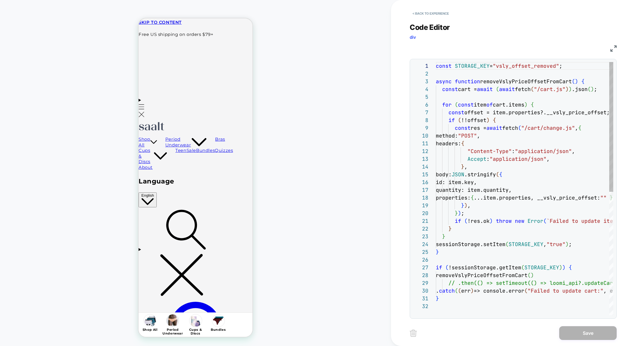
scroll to position [78, 0]
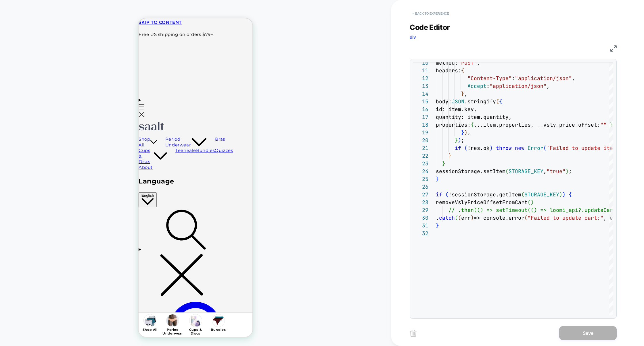
click at [432, 13] on button "< Back to experience" at bounding box center [430, 13] width 42 height 9
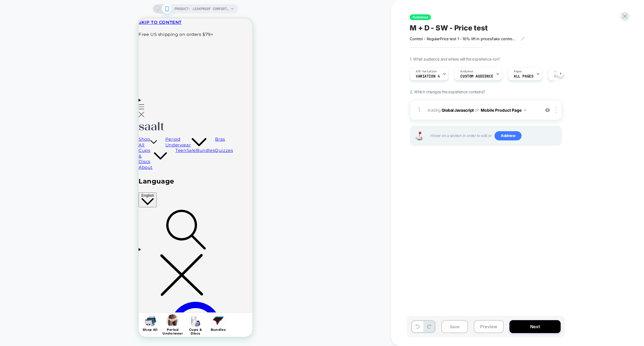
scroll to position [0, 0]
click at [478, 329] on button "Preview" at bounding box center [488, 326] width 30 height 13
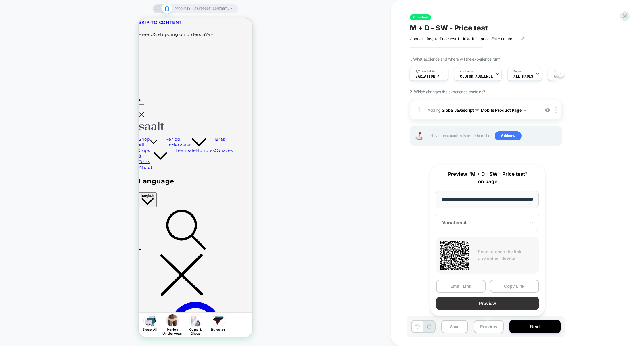
scroll to position [0, 0]
click at [487, 307] on button "Preview" at bounding box center [487, 303] width 103 height 13
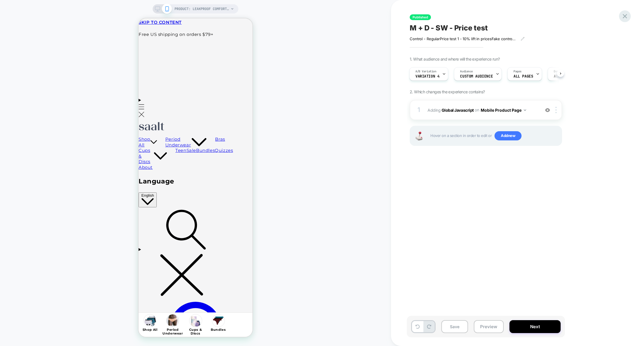
click at [626, 14] on icon at bounding box center [625, 16] width 8 height 8
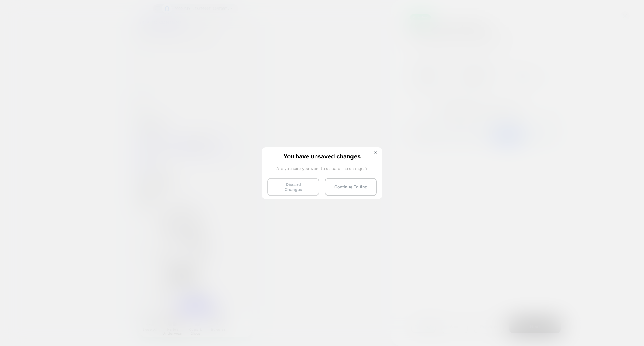
click at [298, 189] on button "Discard Changes" at bounding box center [293, 187] width 52 height 18
